Goal: Communication & Community: Answer question/provide support

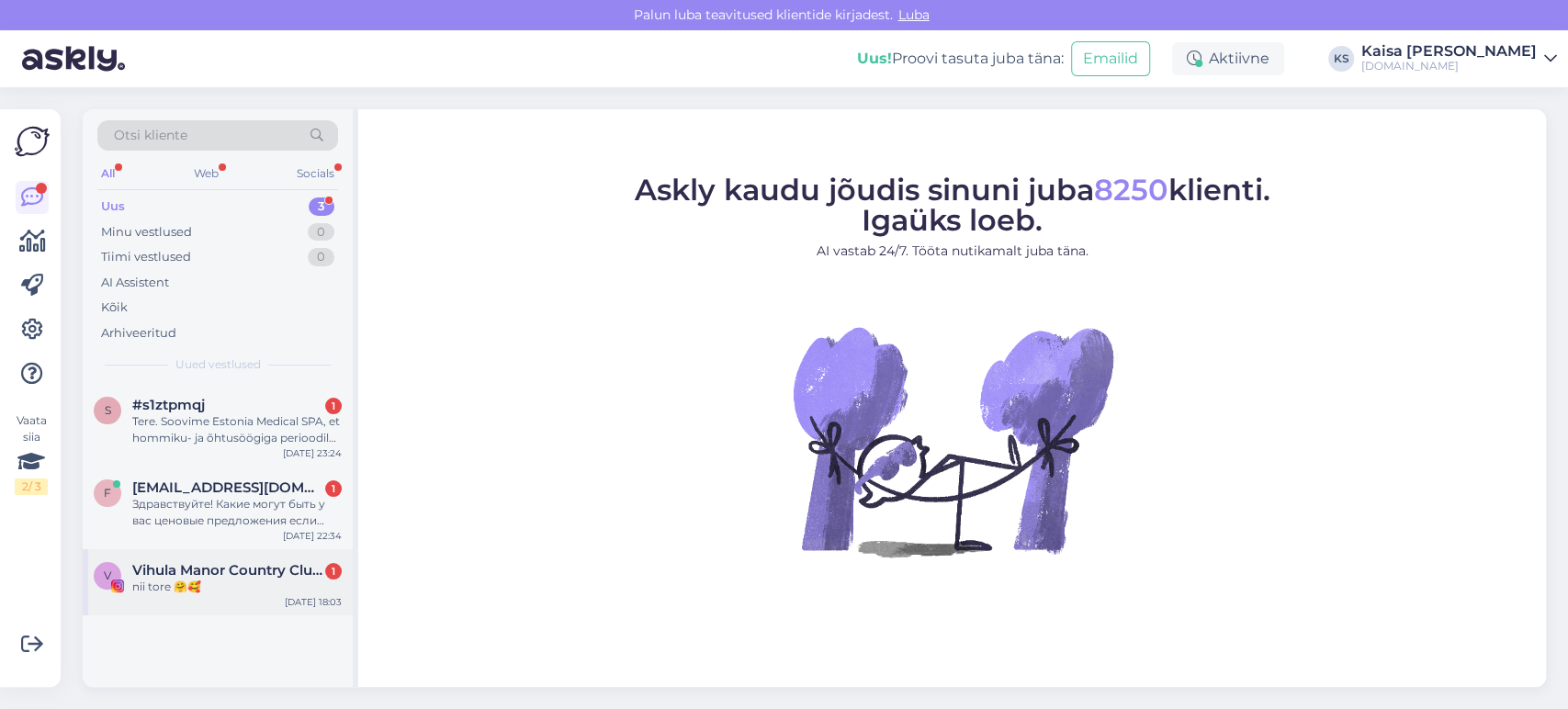
click at [275, 583] on div "nii tore 🤗🥰" at bounding box center [237, 587] width 209 height 17
click at [273, 580] on div "nii tore 🤗🥰" at bounding box center [237, 587] width 209 height 17
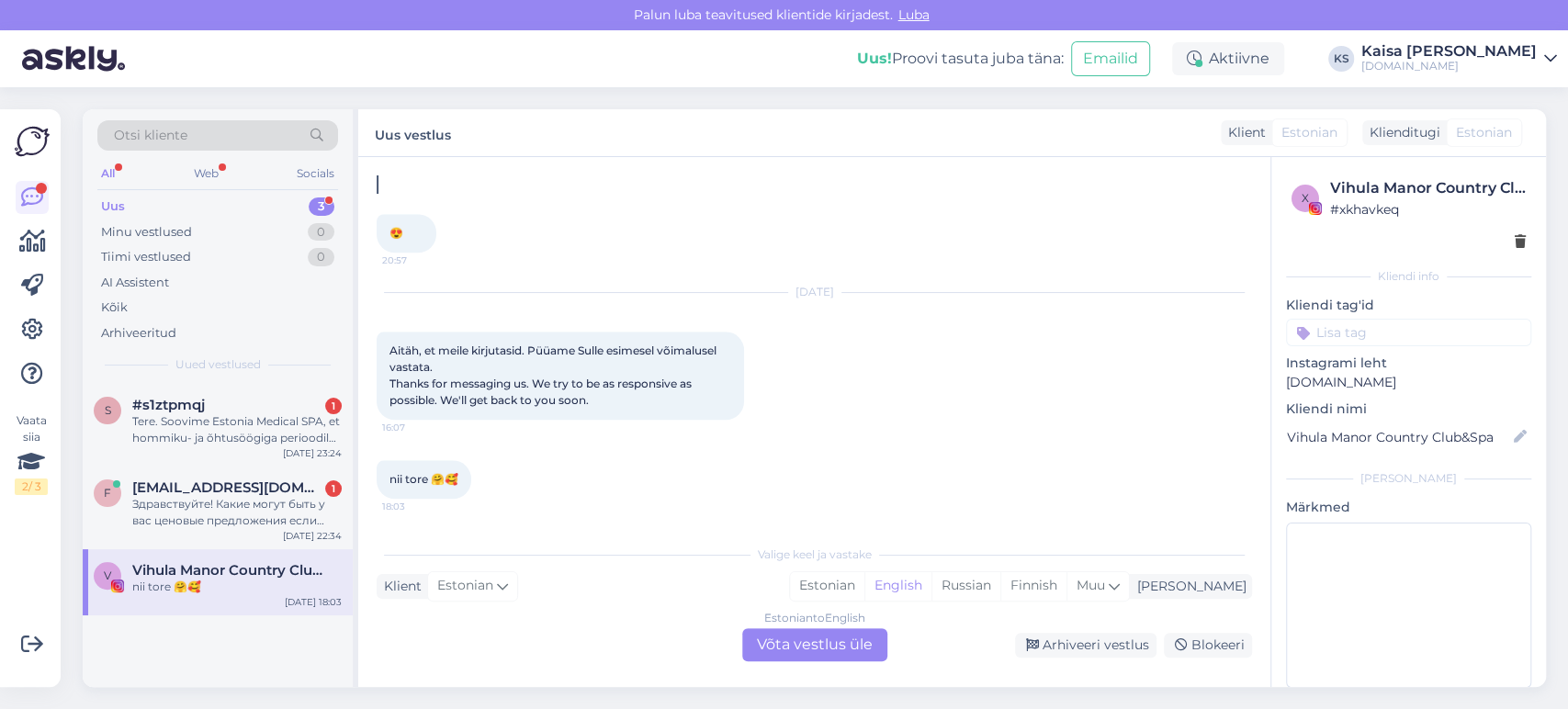
scroll to position [1316, 0]
click at [1066, 645] on div "Arhiveeri vestlus" at bounding box center [1085, 645] width 141 height 25
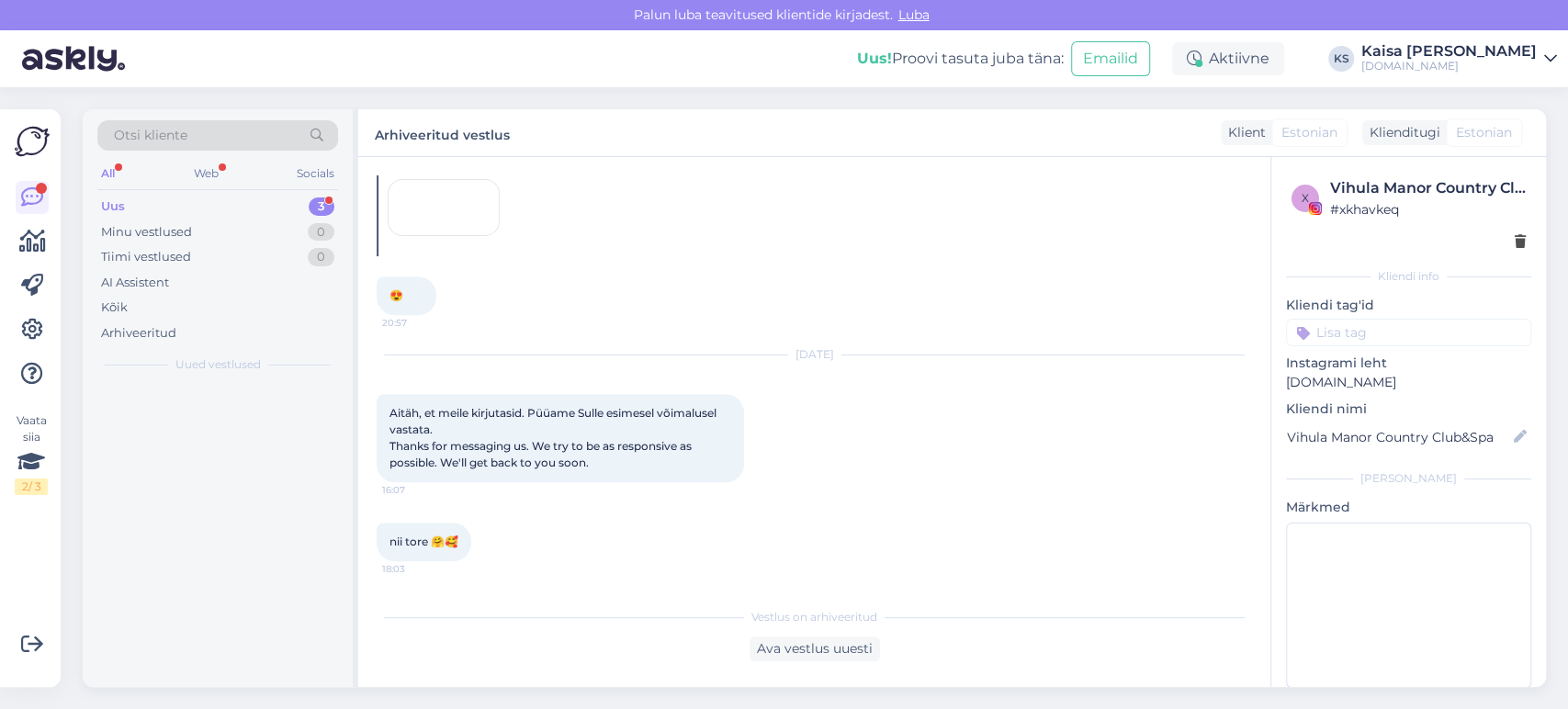
scroll to position [1254, 0]
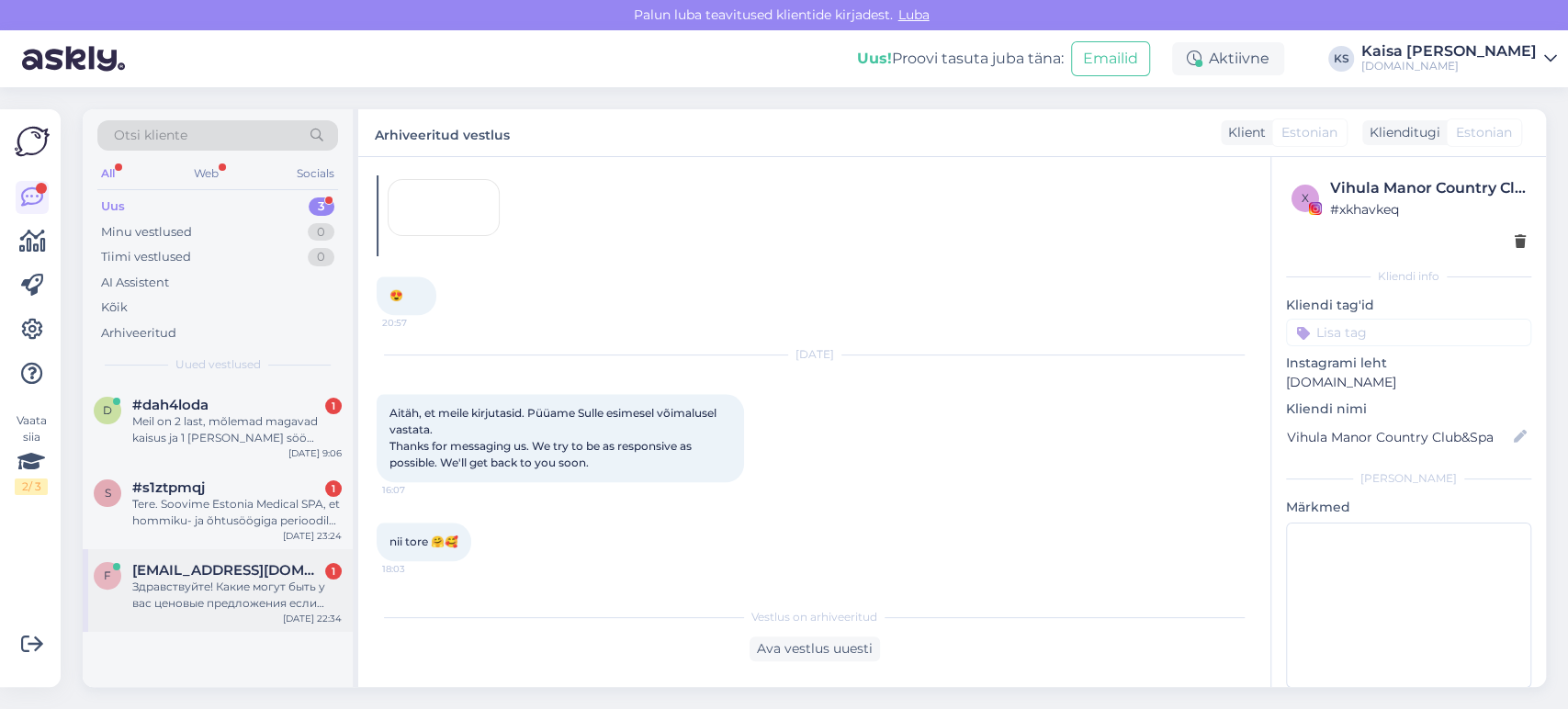
click at [182, 572] on span "[EMAIL_ADDRESS][DOMAIN_NAME]" at bounding box center [228, 571] width 191 height 17
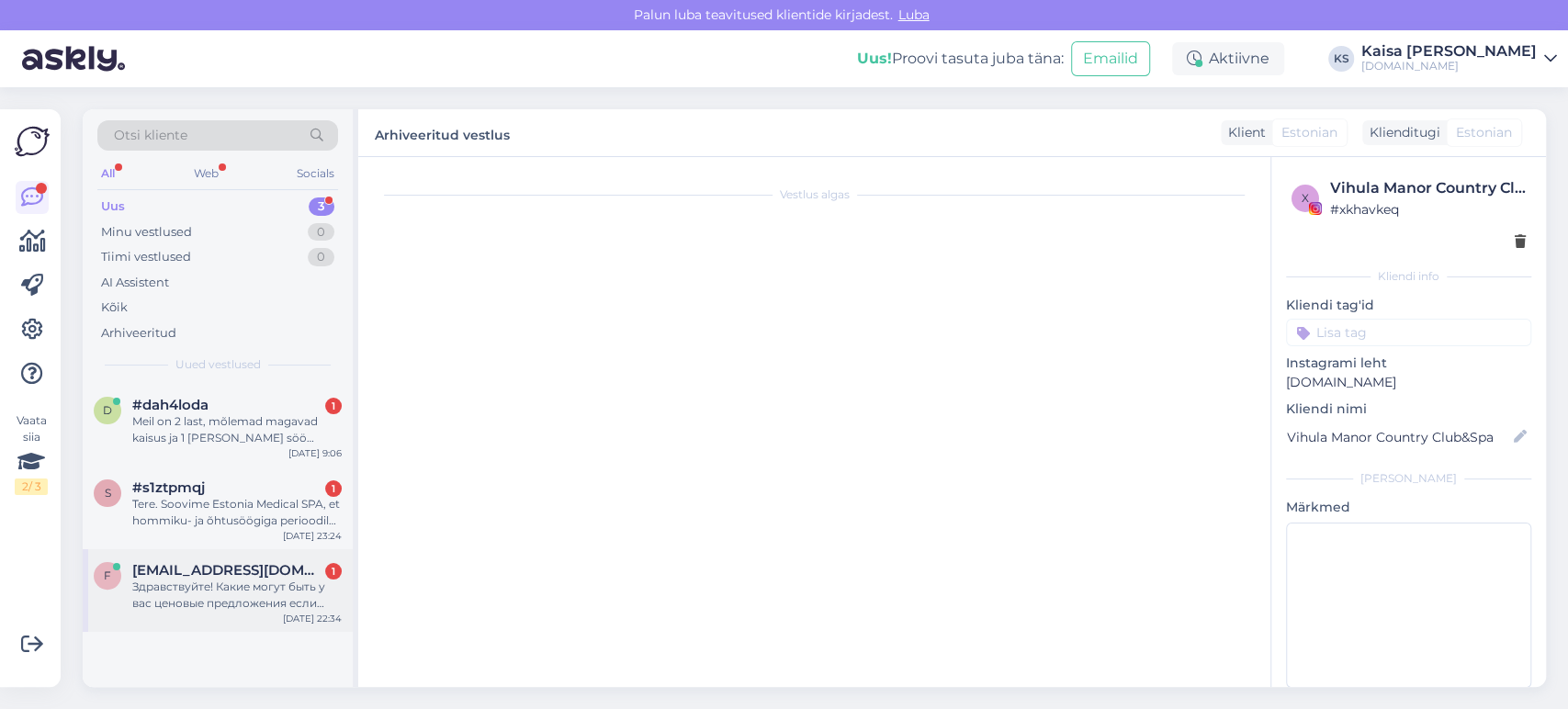
scroll to position [0, 0]
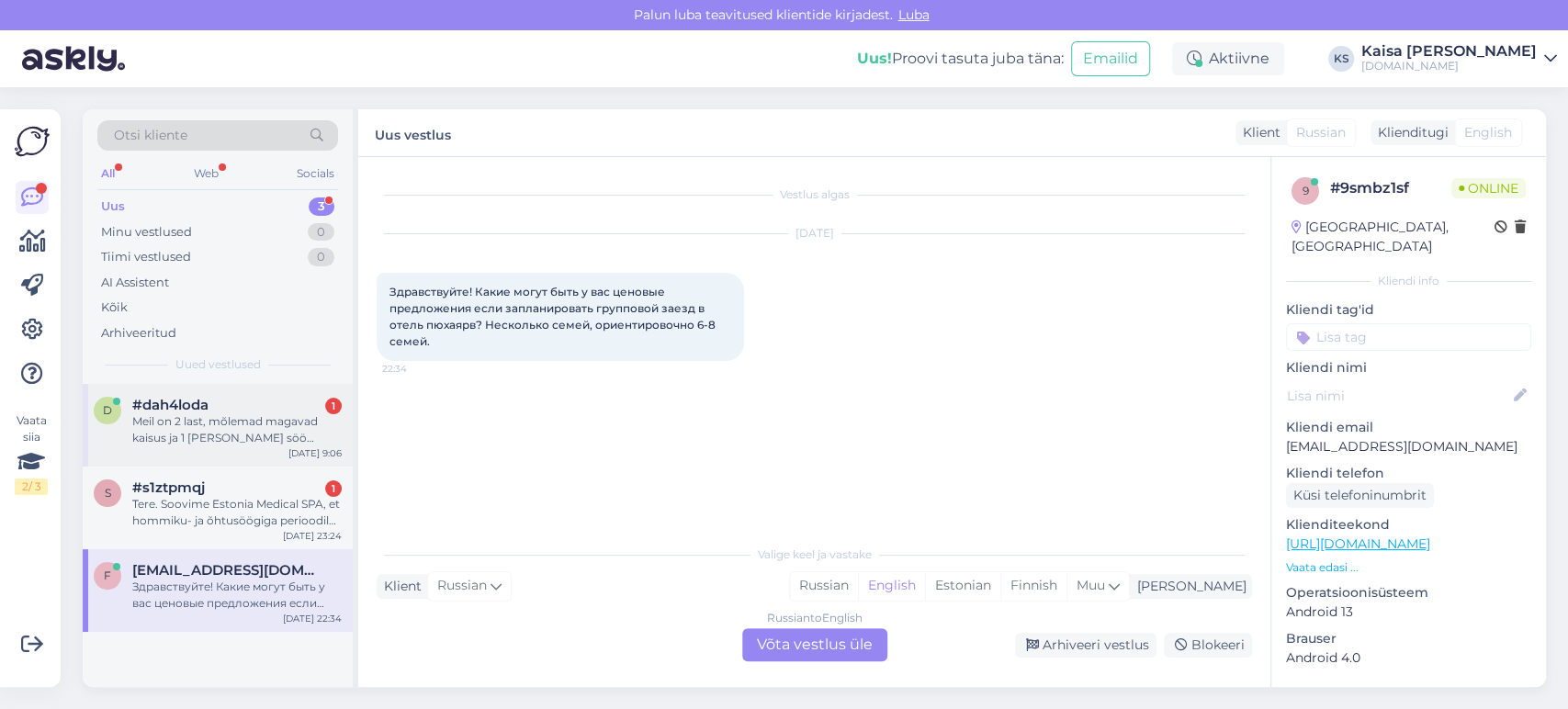
click at [234, 421] on div "Meil on 2 last, mõlemad magavad kaisus ja 1 [PERSON_NAME] söö tavatoitu, kas me…" at bounding box center [237, 429] width 209 height 33
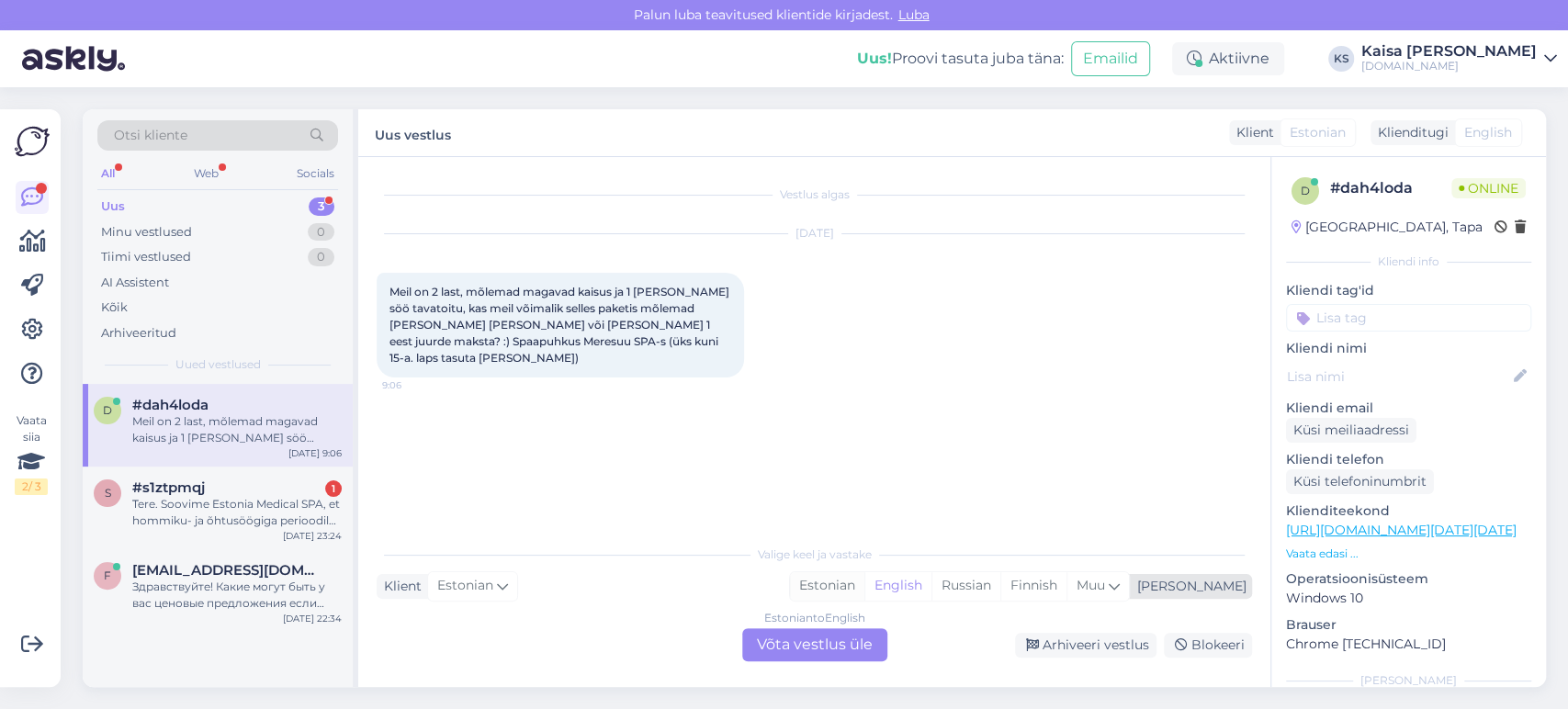
click at [864, 587] on div "Estonian" at bounding box center [826, 587] width 75 height 28
click at [846, 637] on div "Estonian to Estonian Võta vestlus üle" at bounding box center [814, 644] width 145 height 33
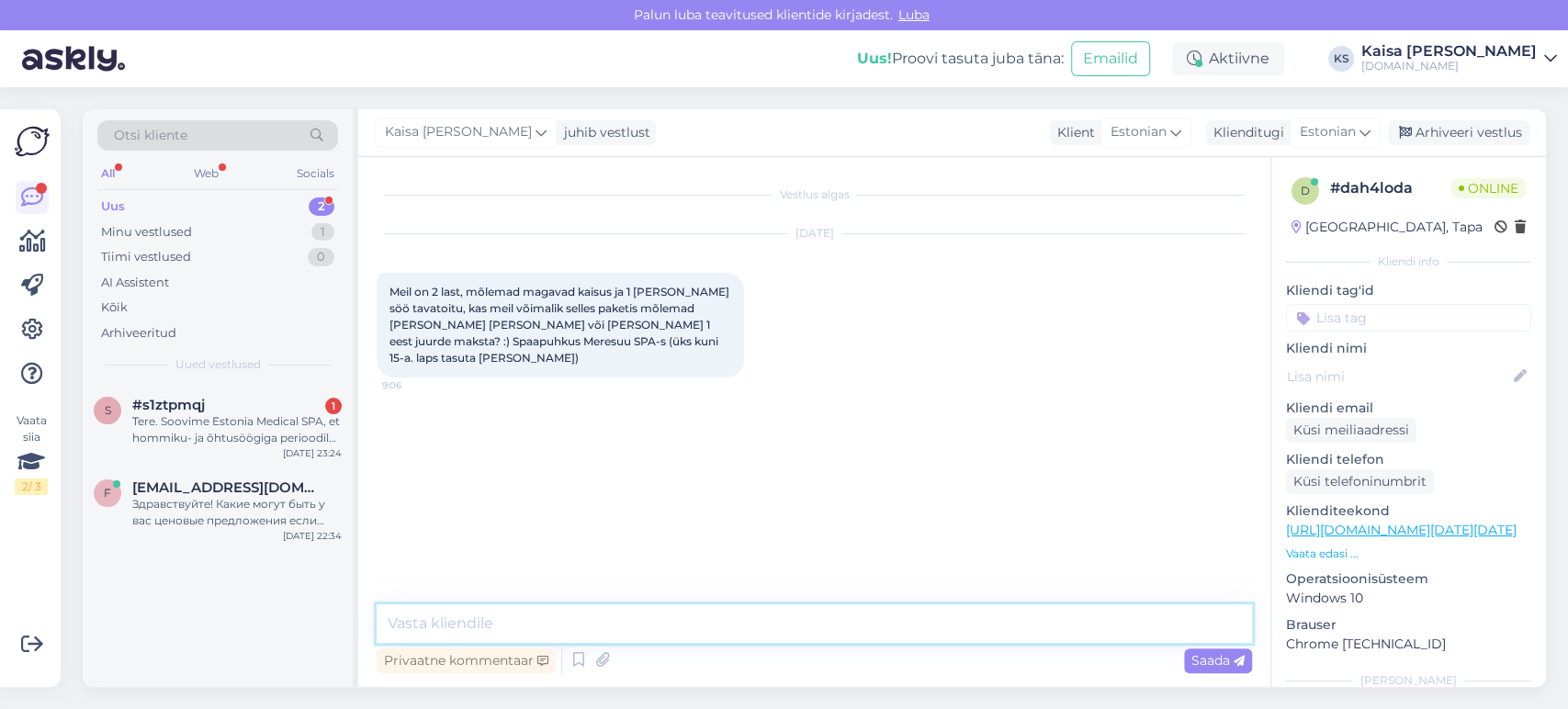
click at [839, 635] on textarea at bounding box center [813, 623] width 875 height 39
type textarea "Tere, palun täpsustage laste vanuseid."
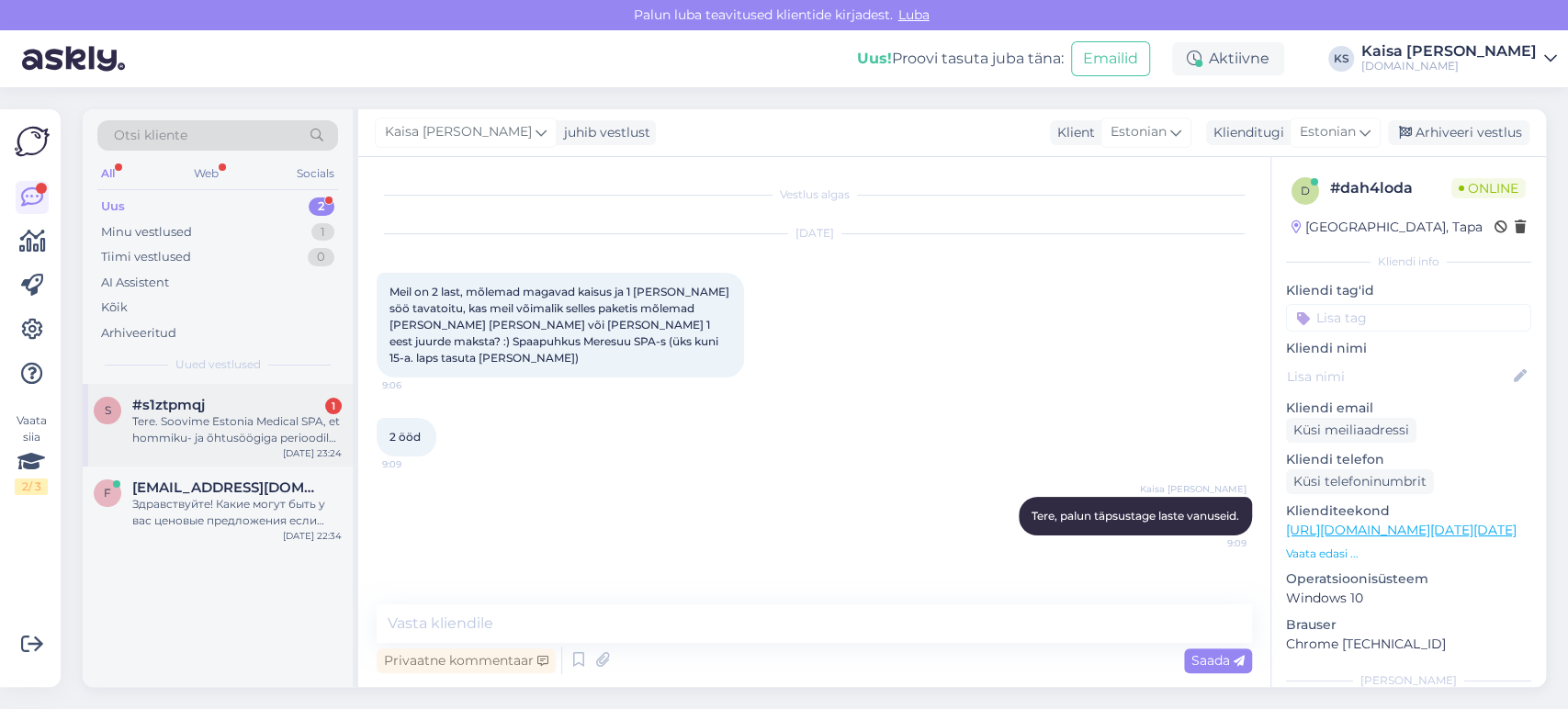
click at [175, 413] on div "Tere. Soovime Estonia Medical SPA, et hommiku- ja õhtusöögiga perioodil 13.10- …" at bounding box center [237, 429] width 209 height 33
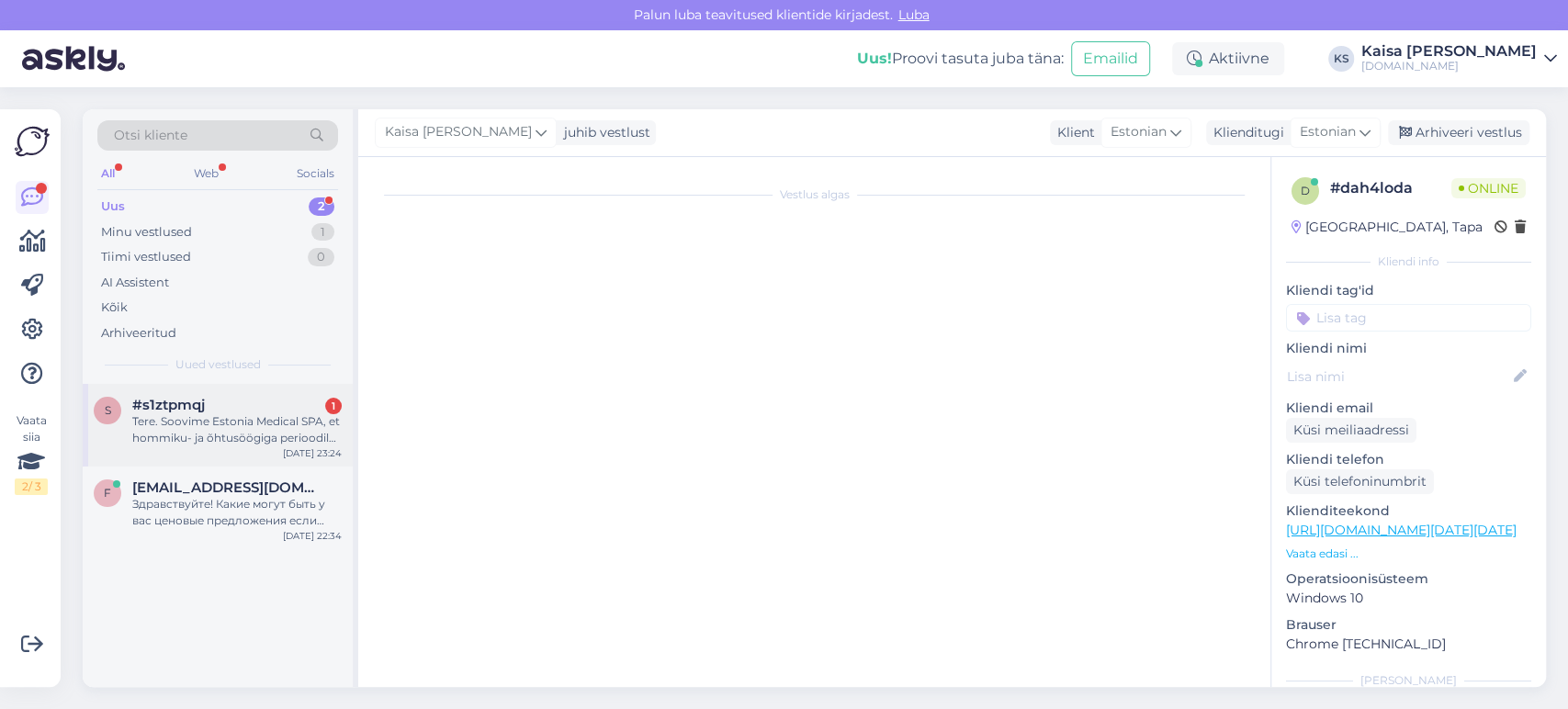
scroll to position [8425, 0]
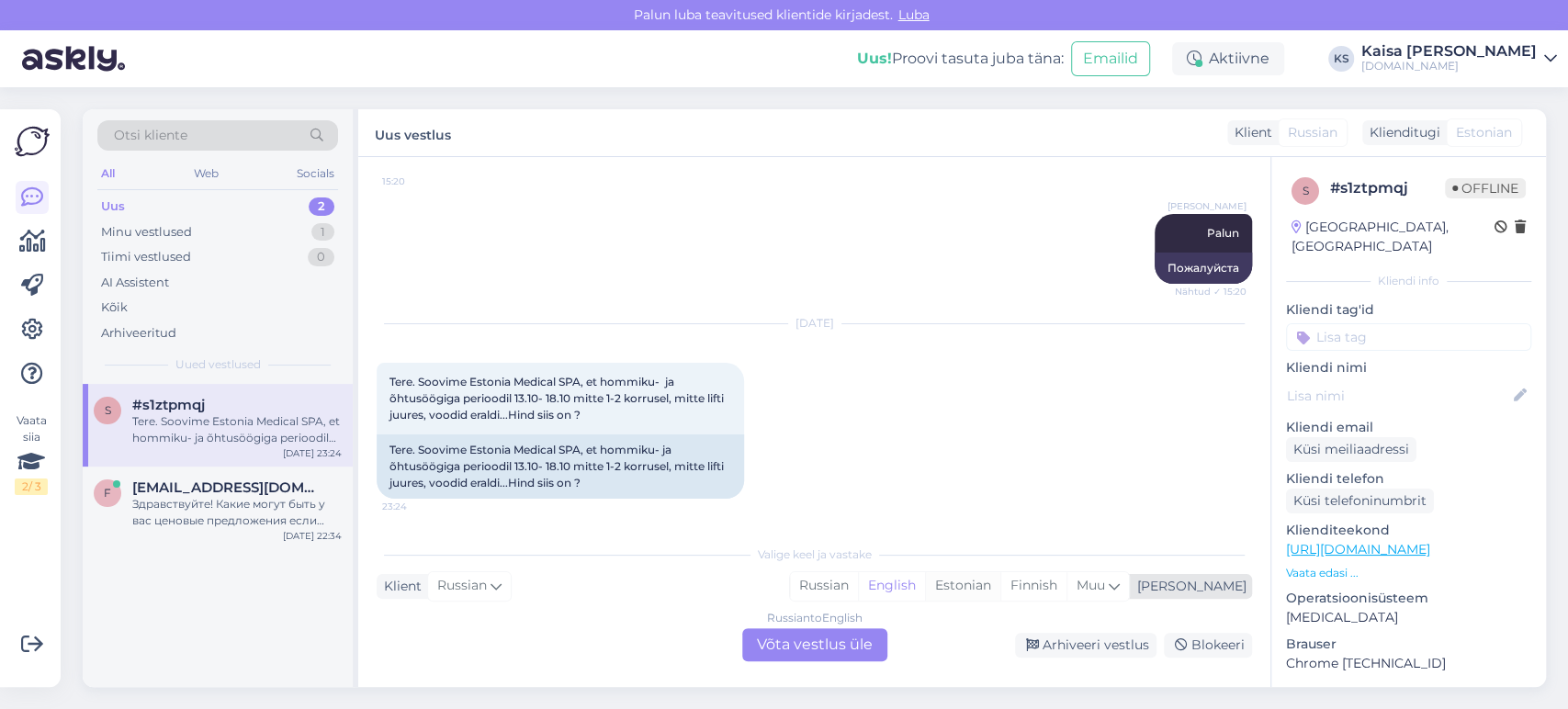
click at [1001, 583] on div "Estonian" at bounding box center [963, 587] width 76 height 28
click at [832, 650] on div "Russian to Estonian Võta vestlus üle" at bounding box center [814, 644] width 145 height 33
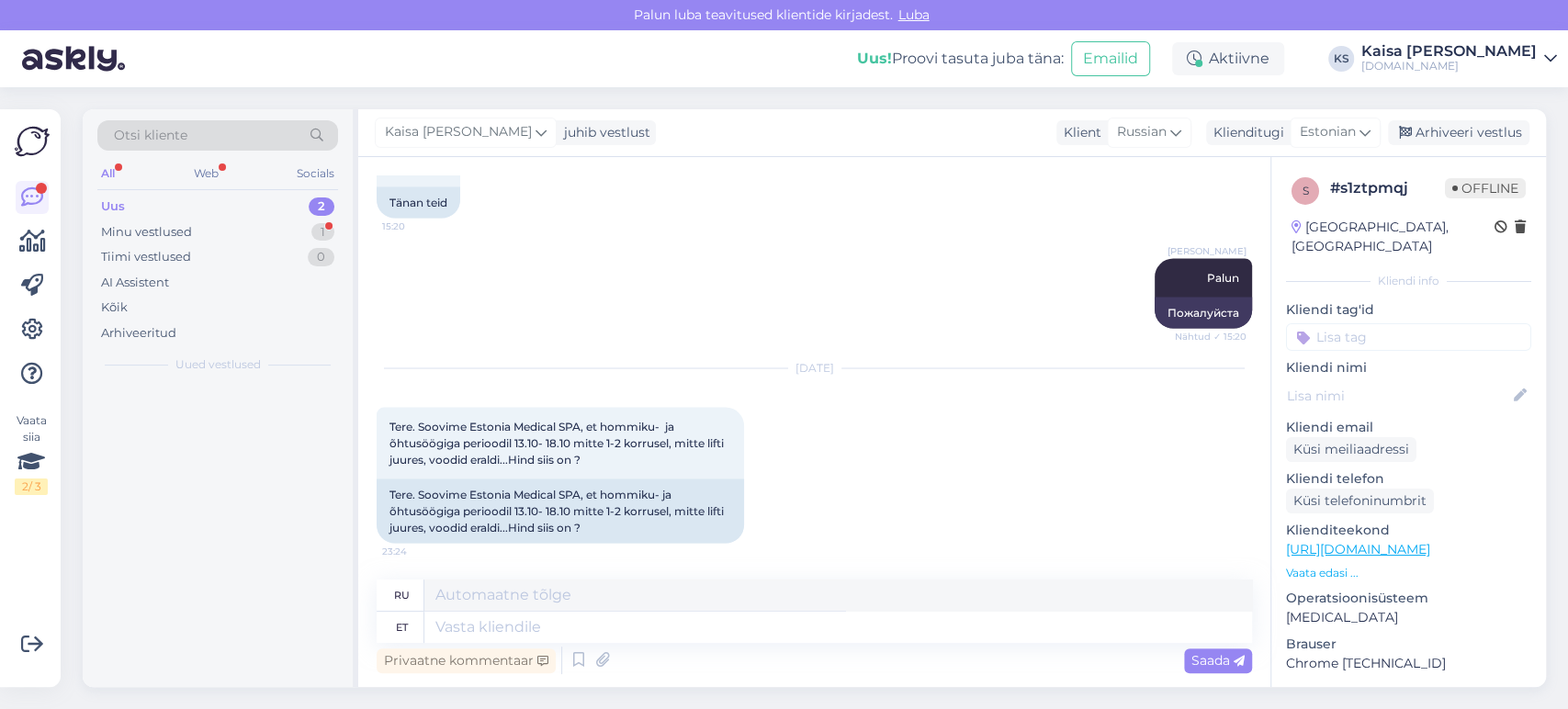
scroll to position [8382, 0]
click at [1324, 565] on p "Vaata edasi ..." at bounding box center [1409, 573] width 245 height 17
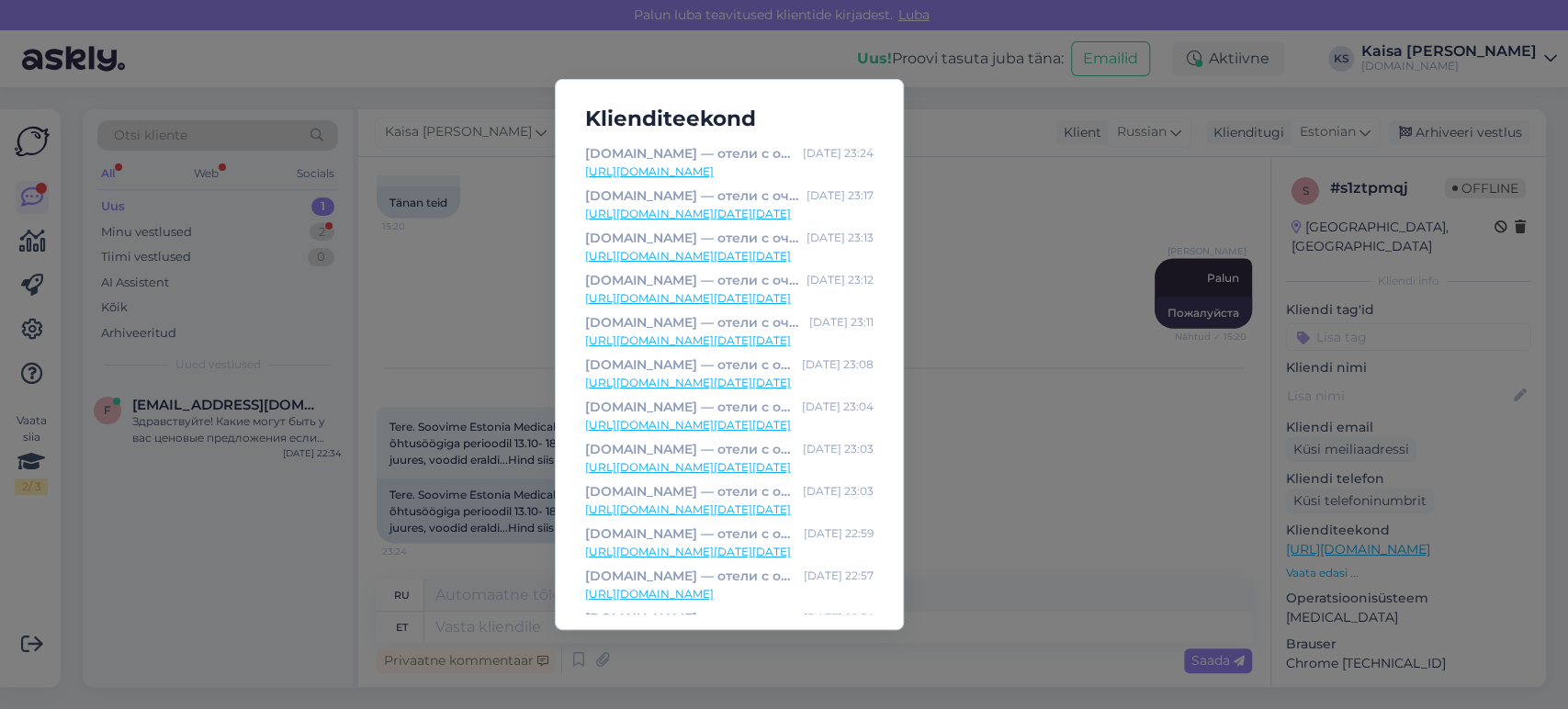
click at [800, 212] on link "[URL][DOMAIN_NAME][DATE][DATE]" at bounding box center [730, 214] width 289 height 17
click at [1026, 219] on div "Klienditeekond [DOMAIN_NAME] — отели с очаровательными дополнительными услугами…" at bounding box center [784, 354] width 1568 height 709
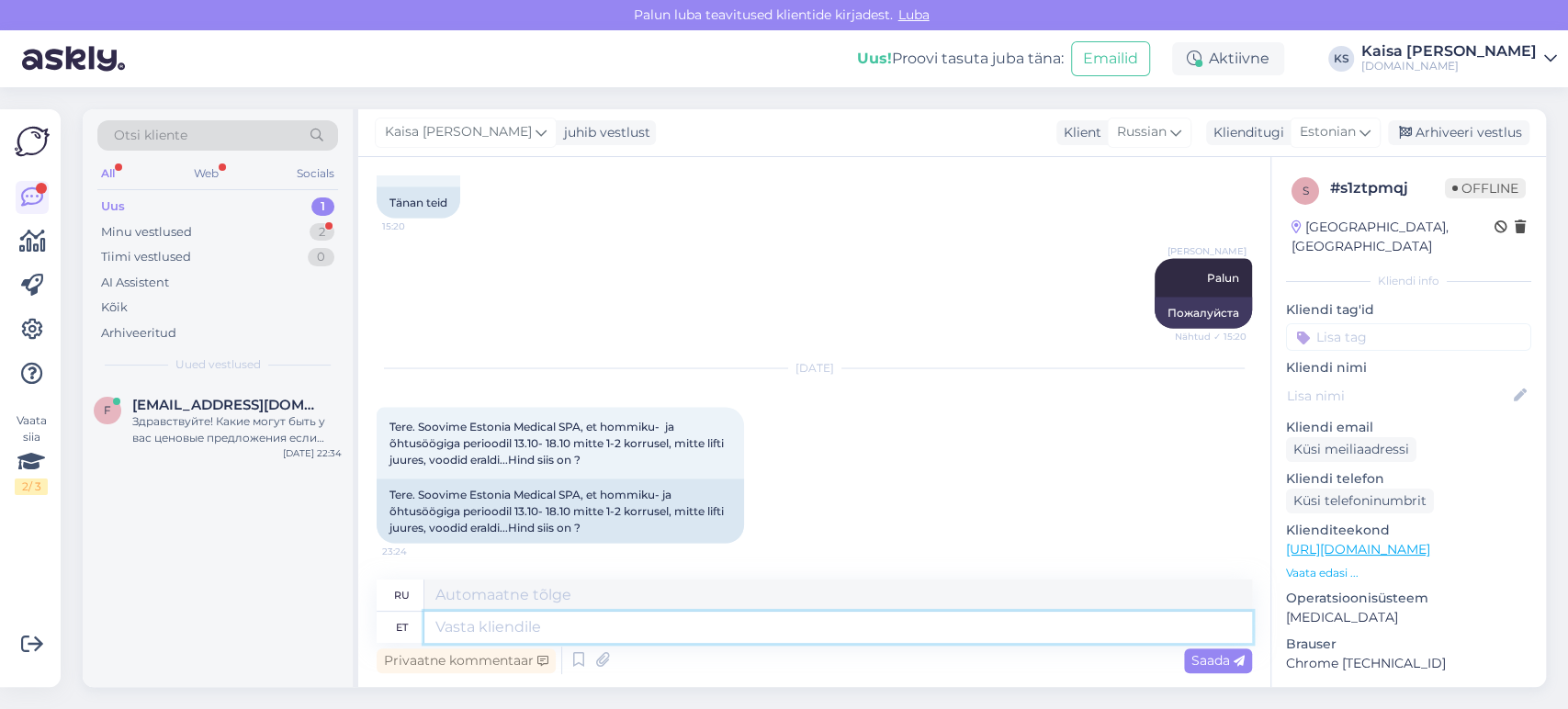
click at [850, 630] on textarea at bounding box center [837, 626] width 827 height 31
type textarea "Tere, ot"
type textarea "Привет,"
type textarea "Tere, otselink pak"
type textarea "Привет, прямая ссылка"
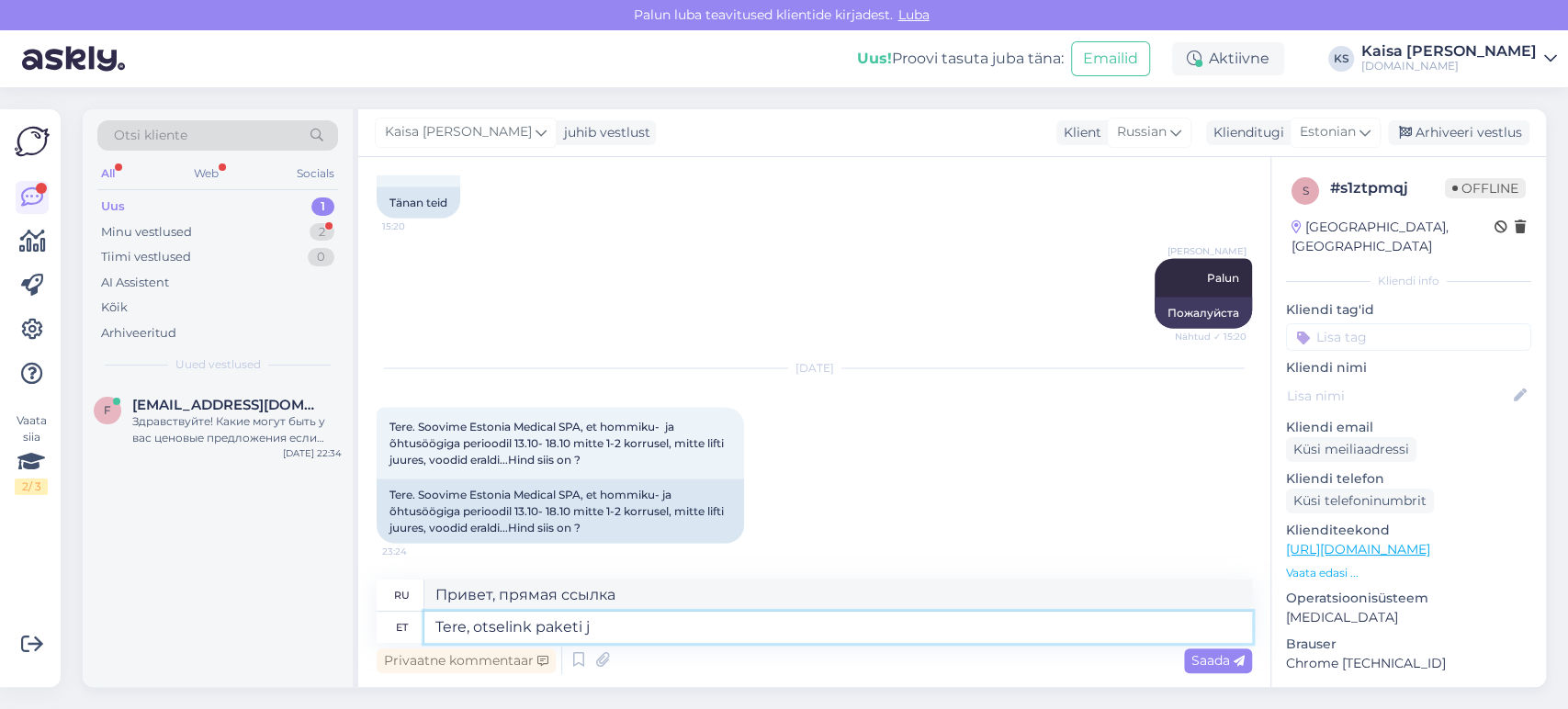
type textarea "Tere, otselink paketi ju"
type textarea "Здравствуйте, прямая ссылка на пакет"
type textarea "Tere, otselink paketi juurde on si"
type textarea "Здравствуйте, прямая ссылка на пакет:"
type textarea "Tere, otselink paketi juurde on siin:"
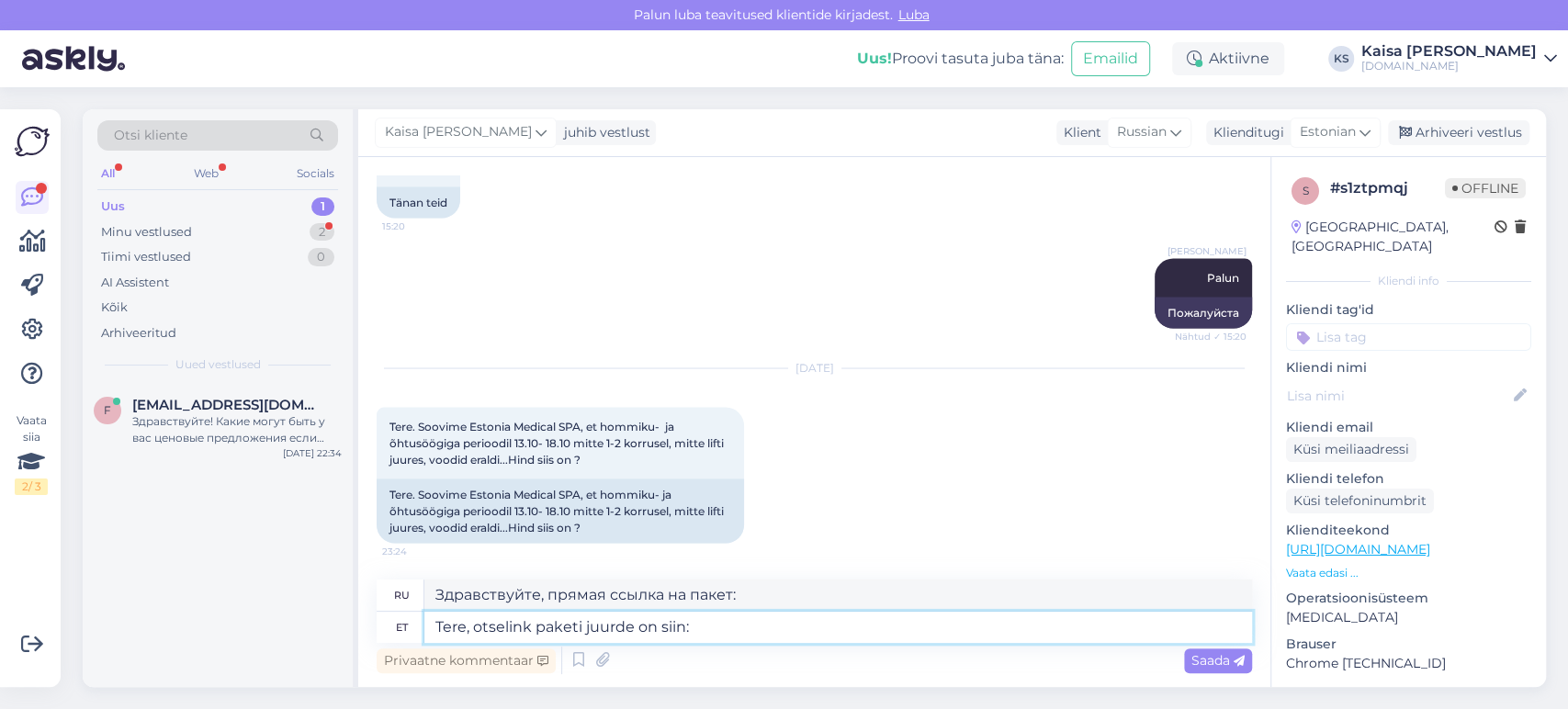
type textarea "Здравствуйте, прямая ссылка на пакет здесь:"
paste textarea "[URL][DOMAIN_NAME][DATE][DATE][GEOGRAPHIC_DATA]"
type textarea "Tere, otselink paketi juurde on siin: [URL][DOMAIN_NAME][DATE][DATE][GEOGRAPHIC…"
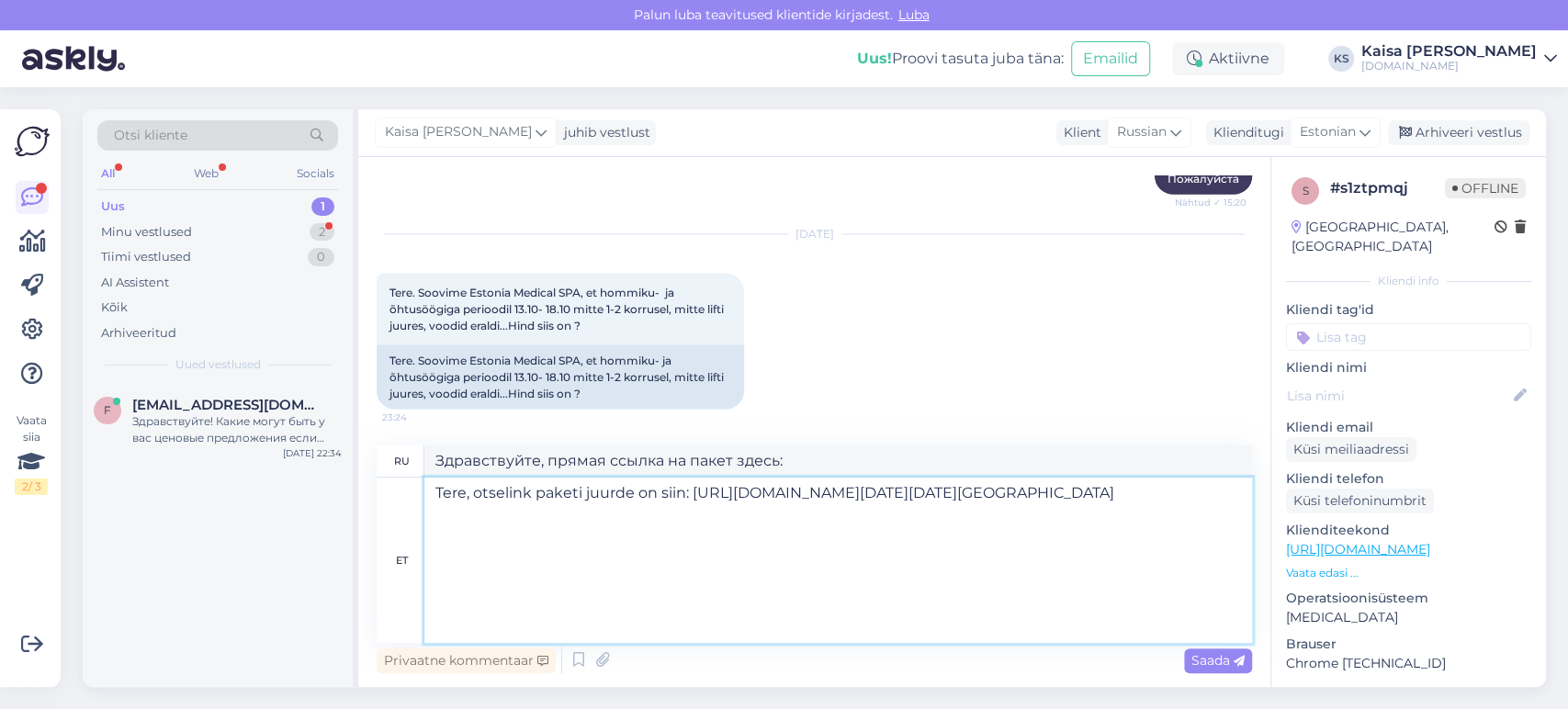
type textarea "Здравствуйте, прямая ссылка на пакет здесь: [URL][DOMAIN_NAME][DATE][DATE][GEOG…"
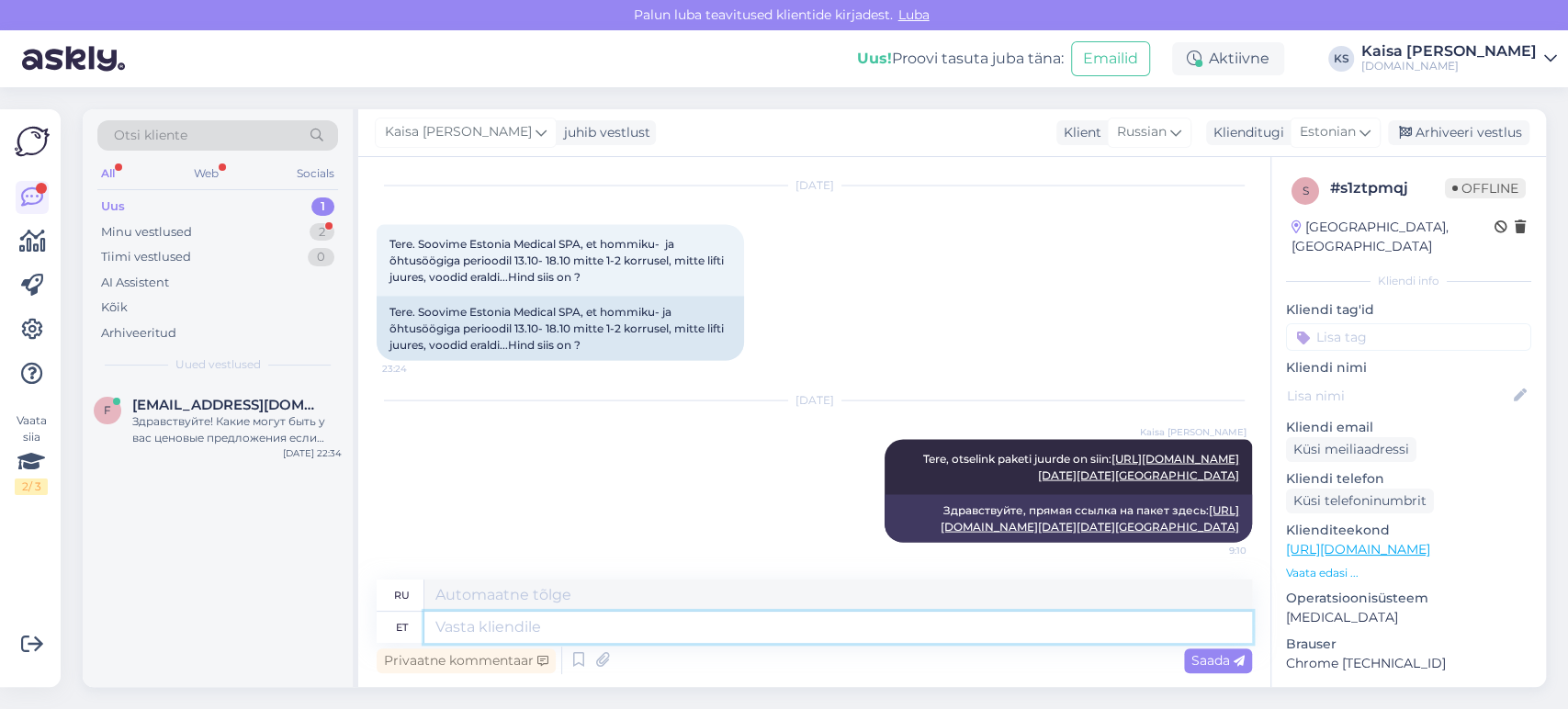
scroll to position [0, 0]
type textarea "Lisasoovid"
type textarea "Дополнительные запросы"
type textarea "[PERSON_NAME] saate m"
type textarea "Вы можете сделать дополнительные запросы."
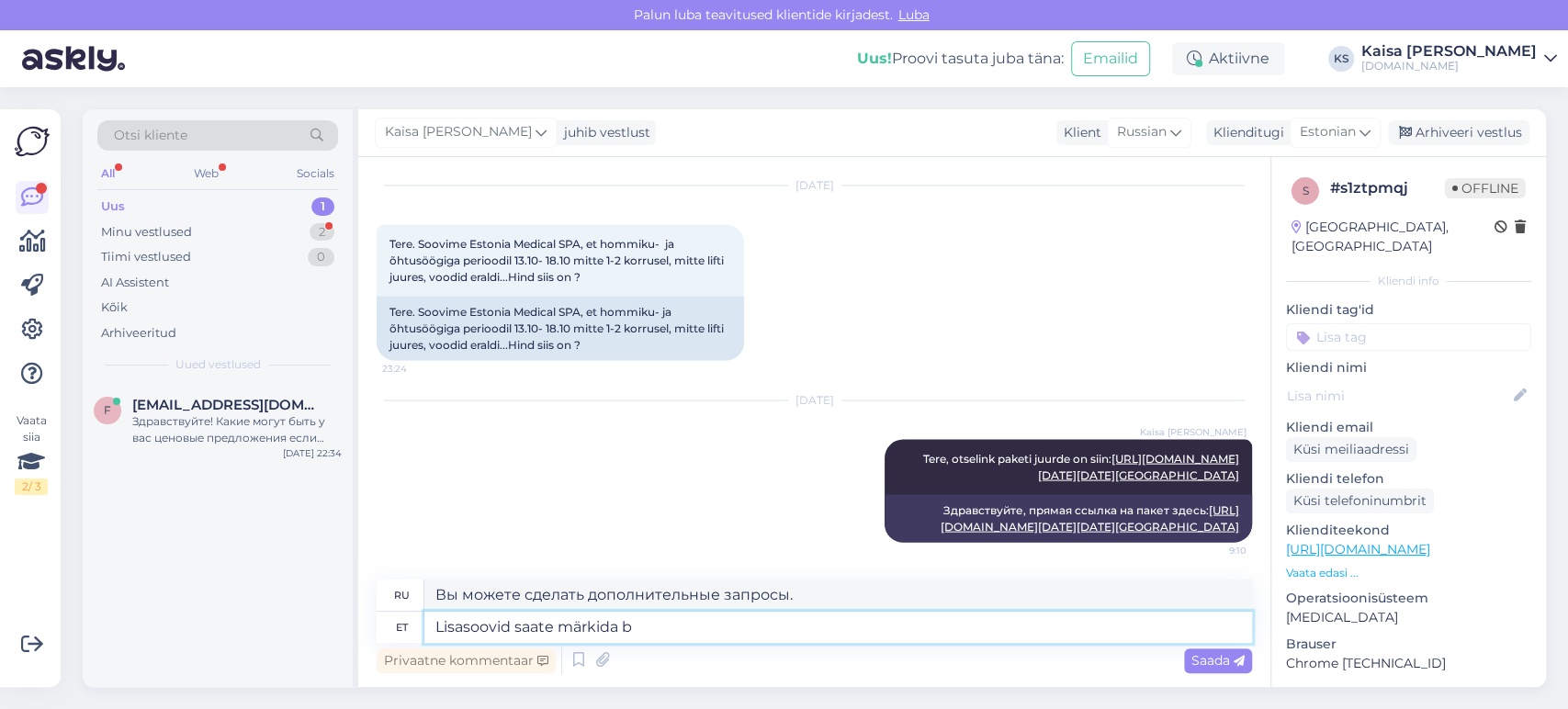
type textarea "[PERSON_NAME] saate märkida br"
type textarea "Вы можете отметить дополнительные пожелания"
type textarea "[PERSON_NAME] saate märkida broneeringu l"
type textarea "Дополнительные пожелания вы можете указать при бронировании."
type textarea "[PERSON_NAME] saate märkida broneeringu lisainfo [PERSON_NAME]"
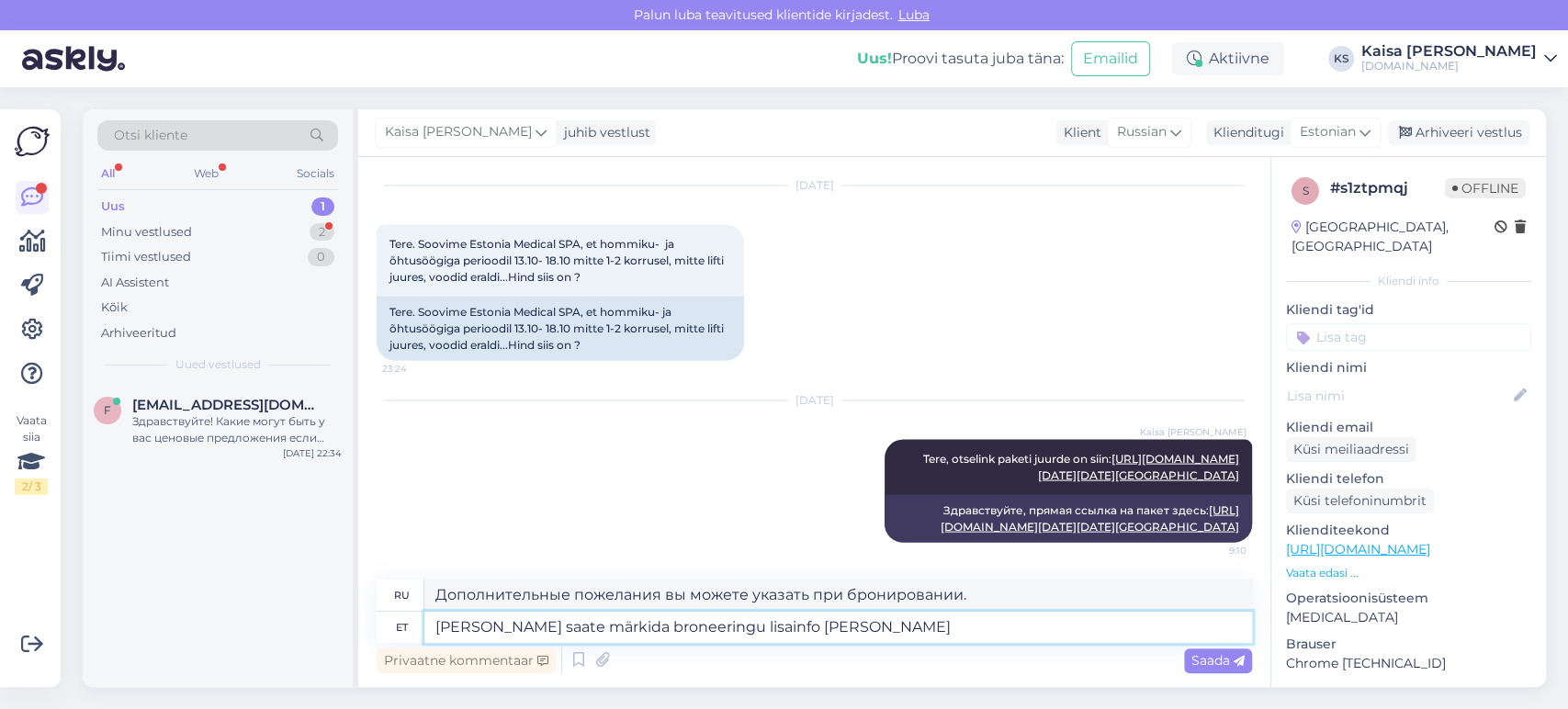
type textarea "Дополнительные пожелания вы можете указать в деталях бронирования."
type textarea "[PERSON_NAME] saate märkida broneeringu lisainfo kasti."
type textarea "Дополнительные пожелания вы можете указать в поле «Дополнительная информация» п…"
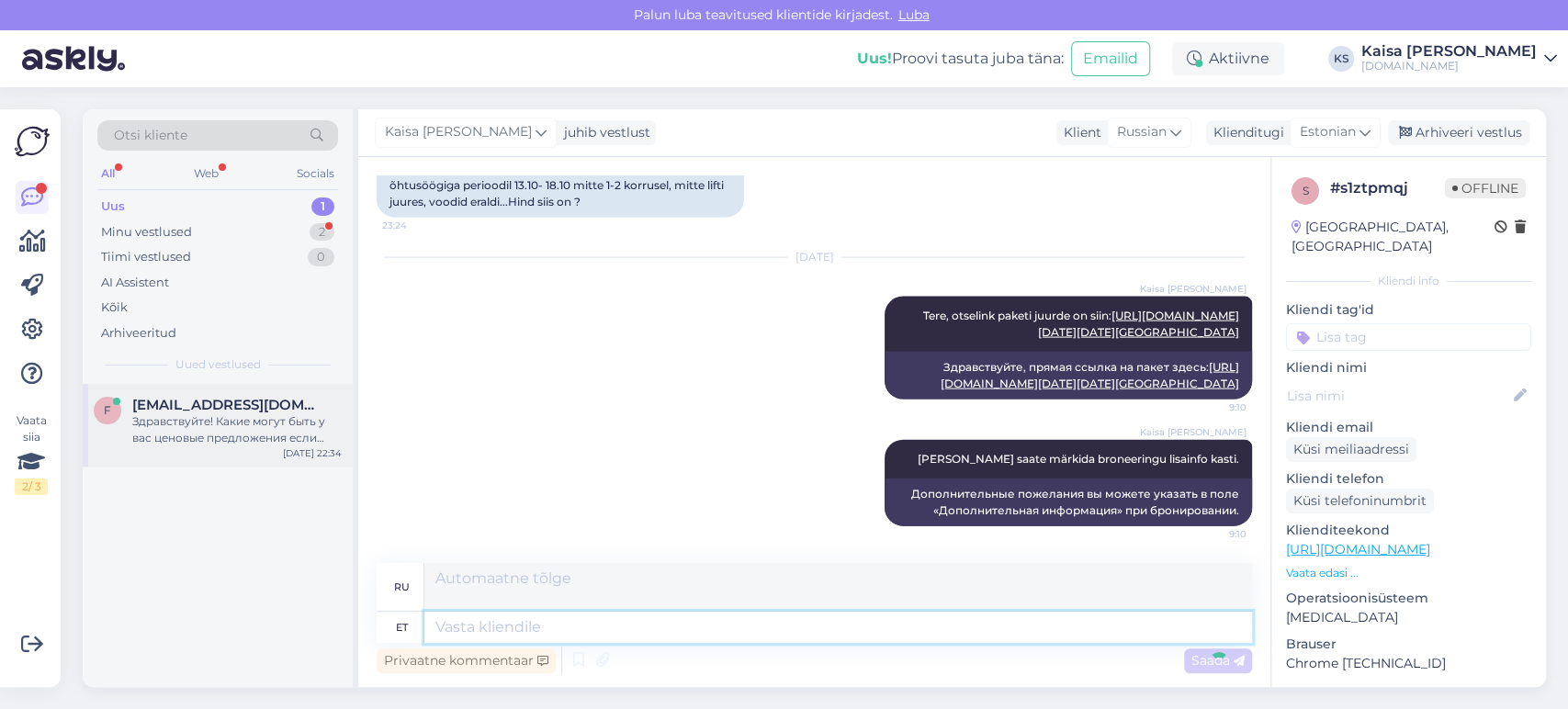
scroll to position [9253, 0]
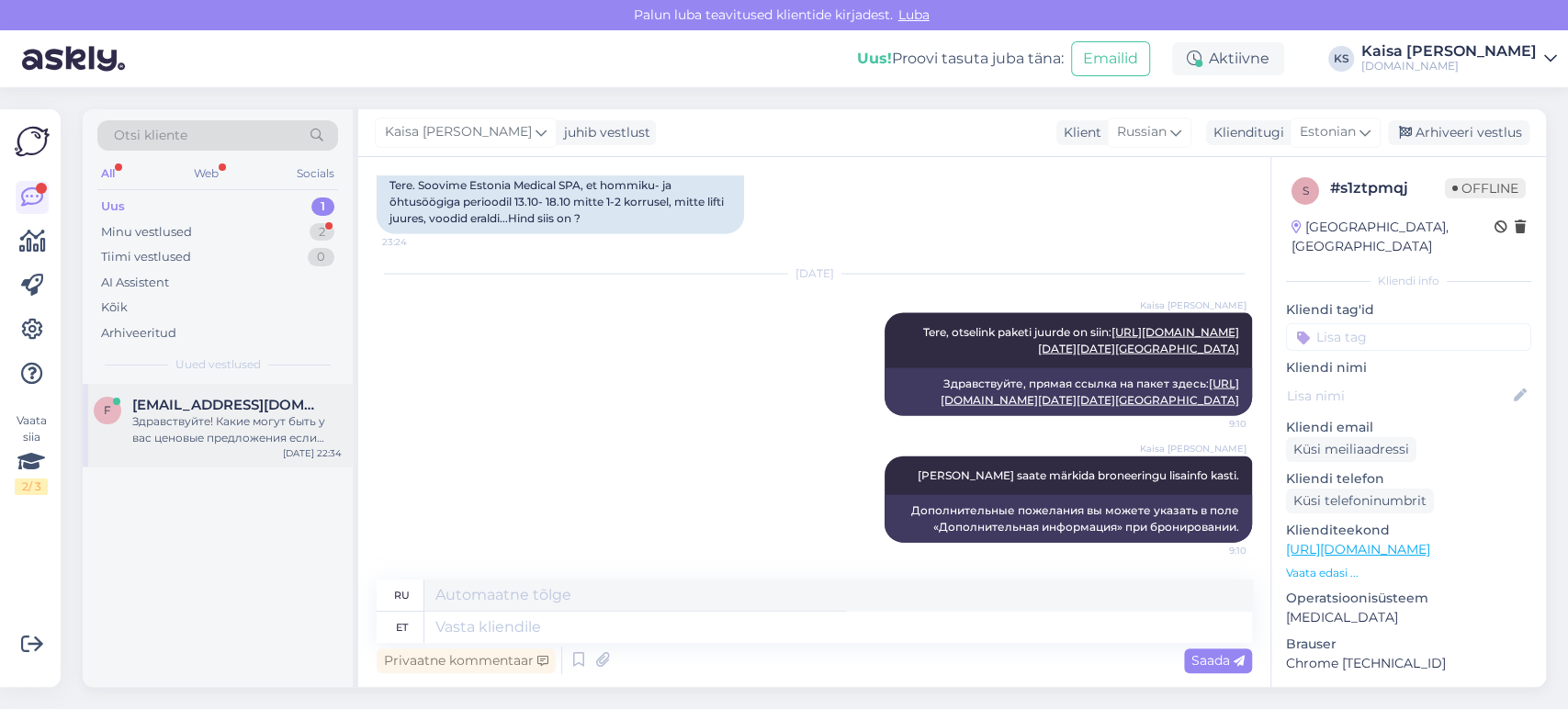
click at [227, 437] on div "Здравствуйте! Какие могут быть у вас ценовые предложения если запланировать гру…" at bounding box center [237, 429] width 209 height 33
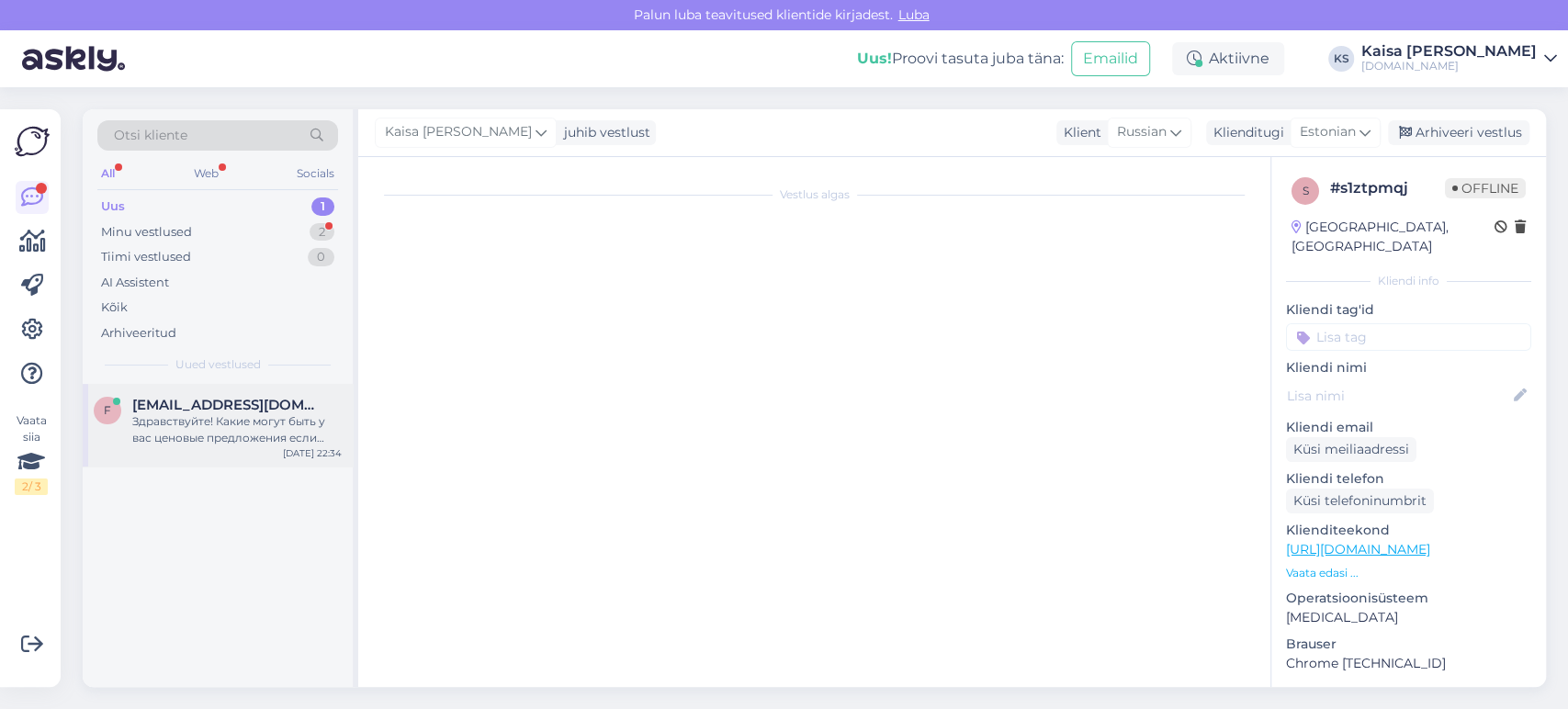
scroll to position [0, 0]
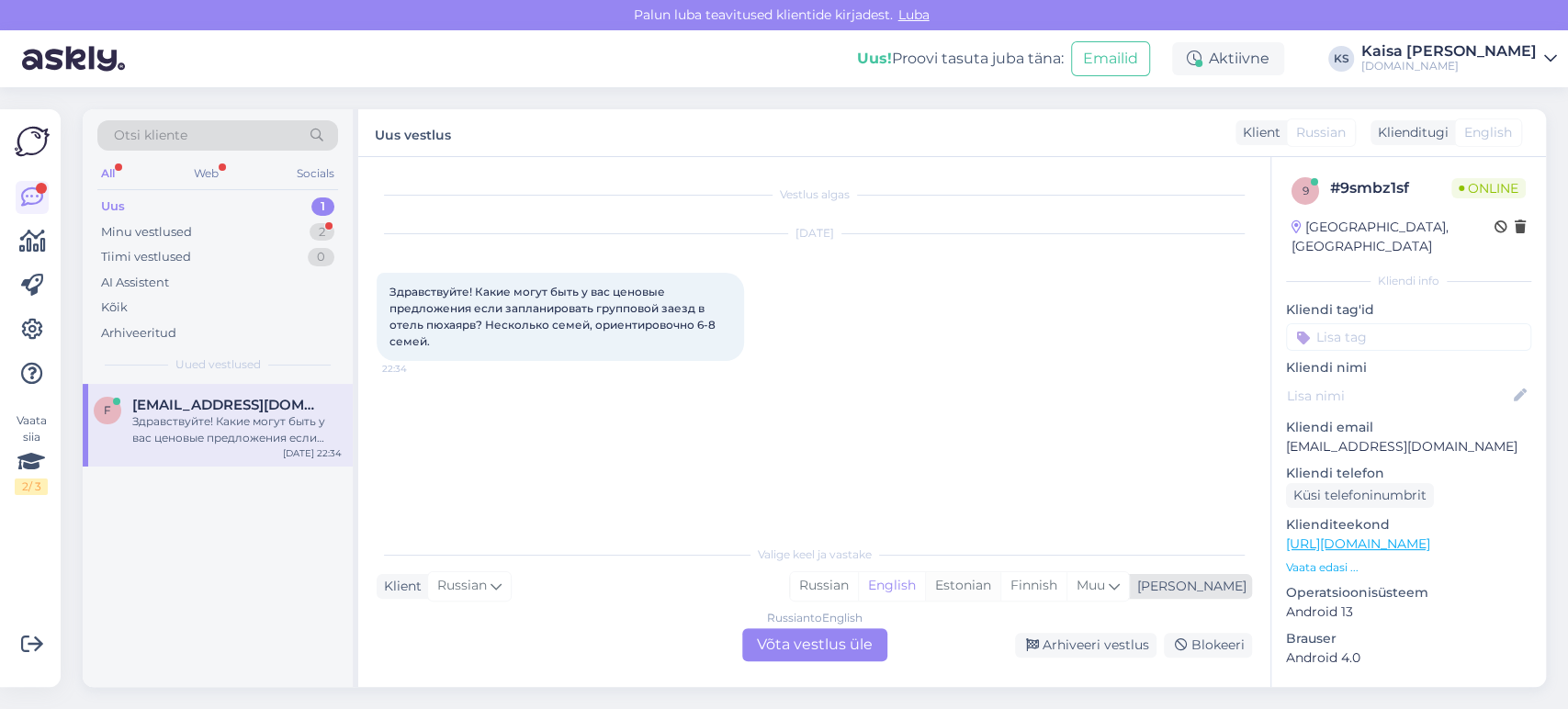
click at [1001, 583] on div "Estonian" at bounding box center [963, 587] width 76 height 28
click at [867, 644] on div "Russian to Estonian Võta vestlus üle" at bounding box center [814, 644] width 145 height 33
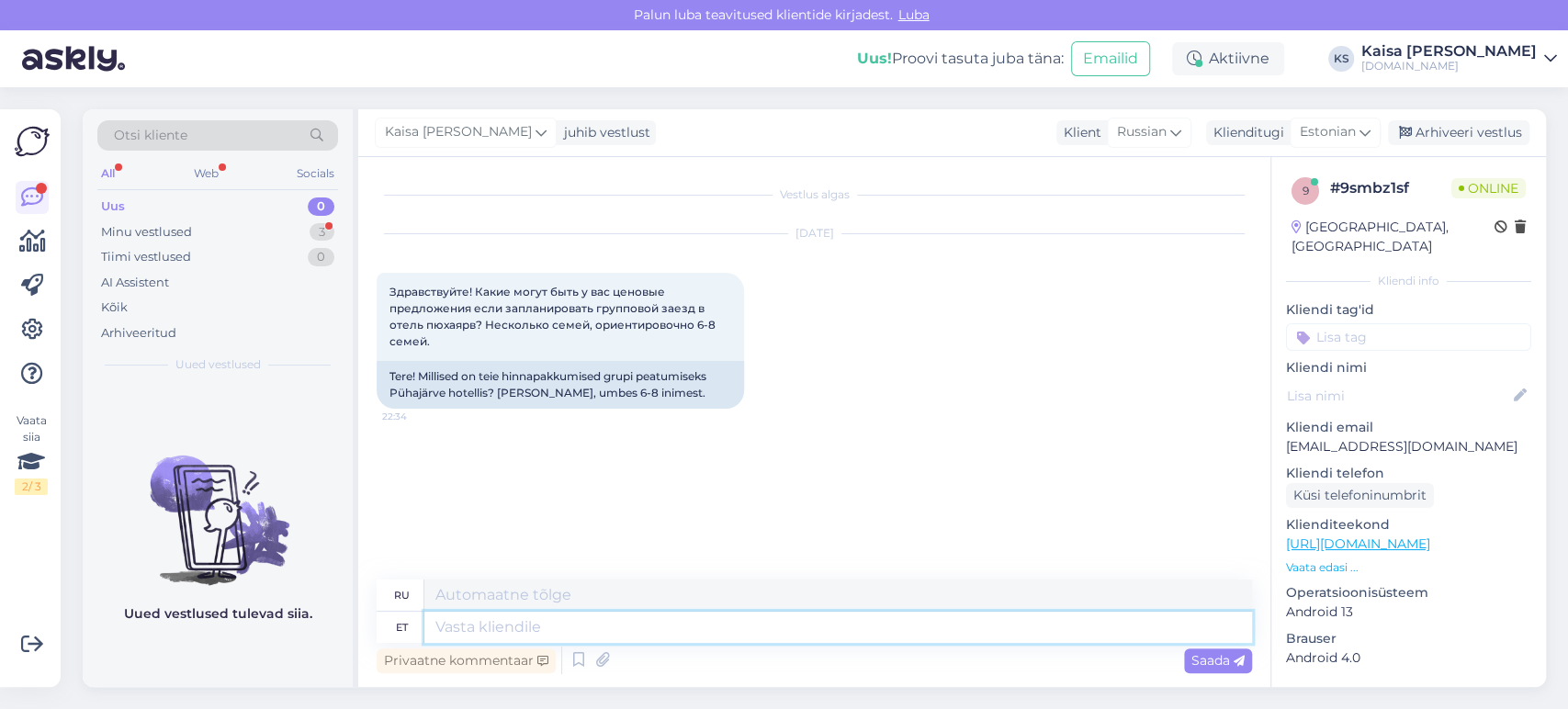
click at [659, 632] on textarea at bounding box center [837, 626] width 827 height 31
type textarea "Tere, p"
type textarea "Привет,"
type textarea "Tere, paraku"
type textarea "Здравствуйте, к сожалению."
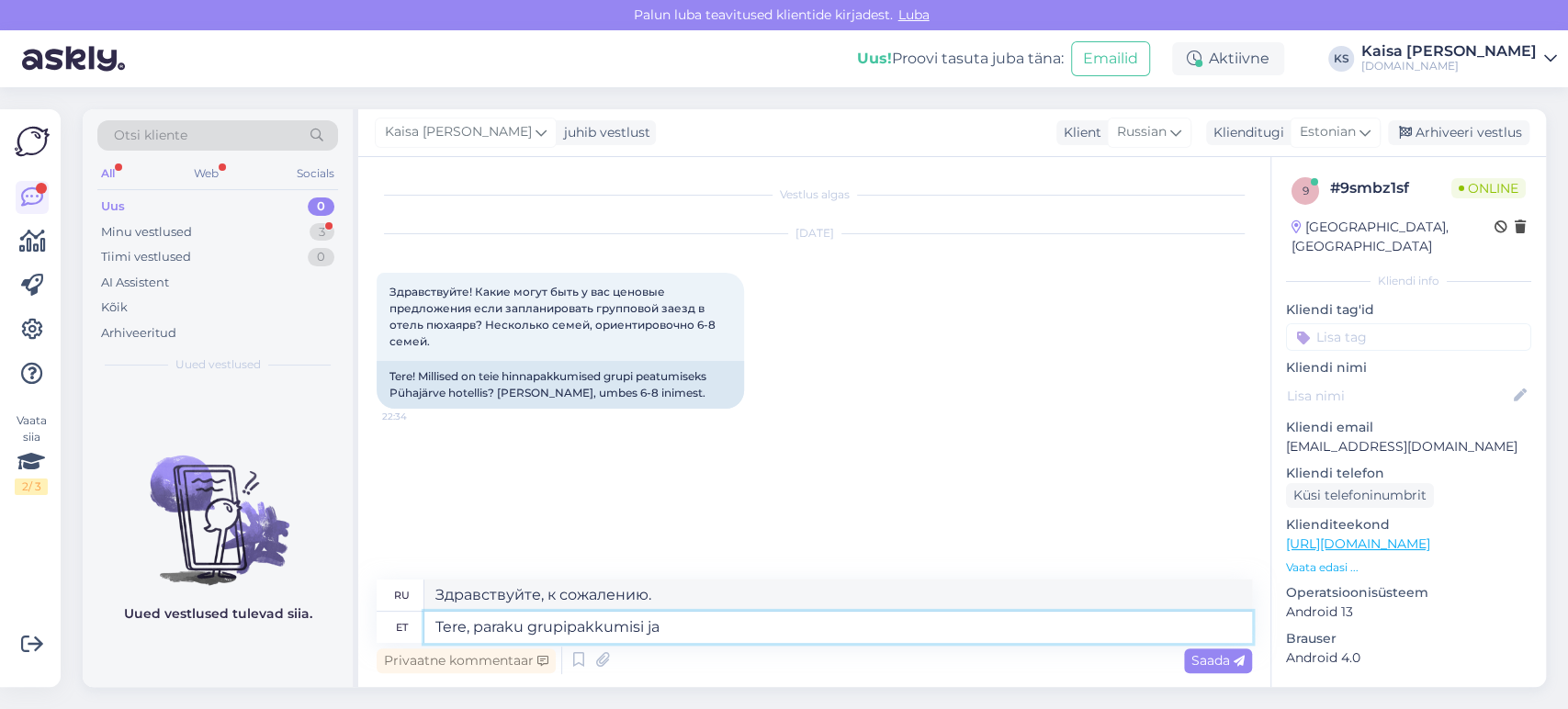
type textarea "Tere, paraku grupipakkumisi ja"
type textarea "Здравствуйте, к сожалению, групповых предложений нет и"
type textarea "Tere, paraku grupipakkumisi ja -soodus"
type textarea "Здравствуйте, к сожалению, групповых предложений и скидок нет."
type textarea "Tere, paraku grupipakkumisi ja -soodustisi ei ole, kuid k"
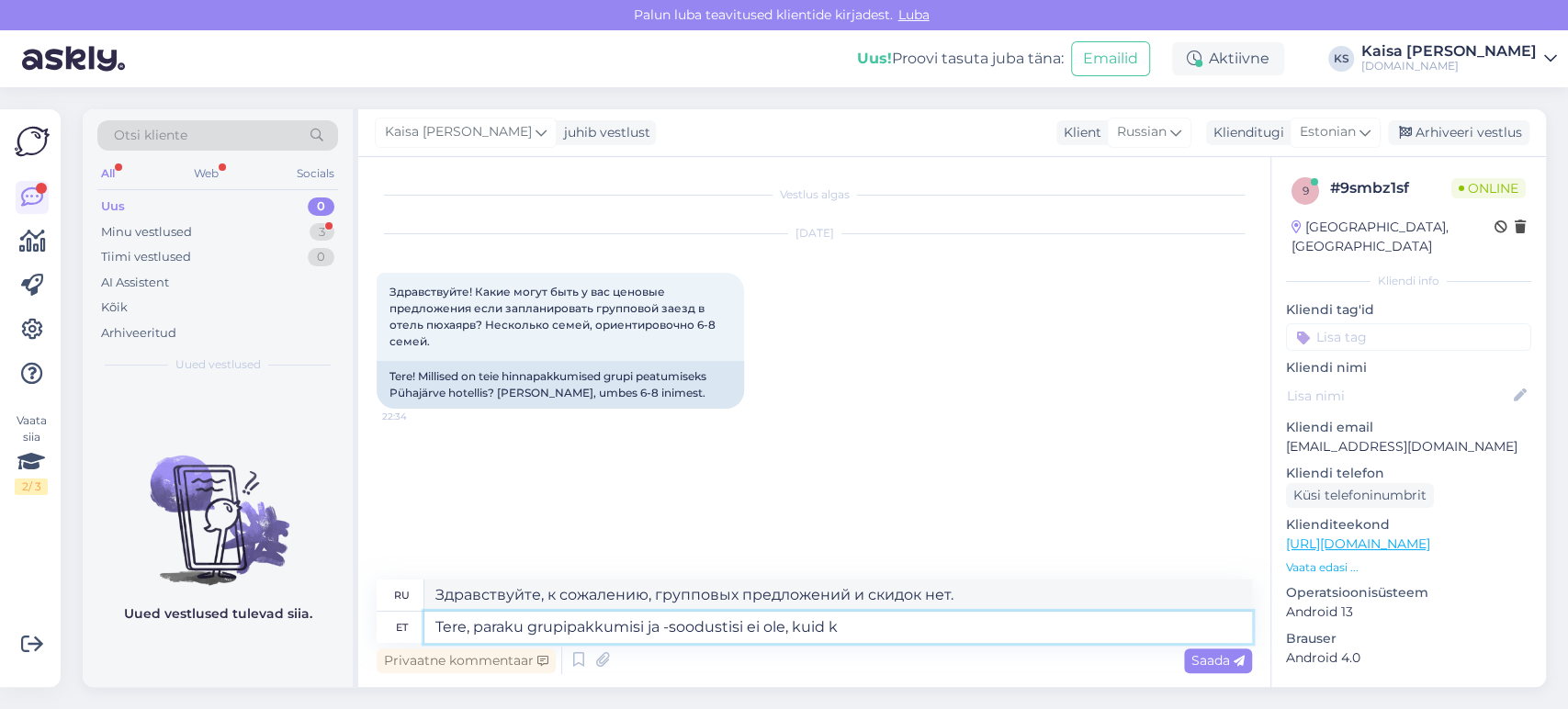
type textarea "Здравствуйте, к сожалению, групповых предложений и скидок нет, но"
type textarea "Tere, paraku grupipakkumisi ja -soodustisi ei ole, kuid kui t"
type textarea "Здравствуйте, к сожалению, групповых предложений и скидок нет, но если"
type textarea "Tere, paraku grupipakkumisi ja -soodustisi ei ole, kuid kui täpsustate p"
type textarea "Здравствуйте, к сожалению, групповых предложений и скидок нет, но если вы укаже…"
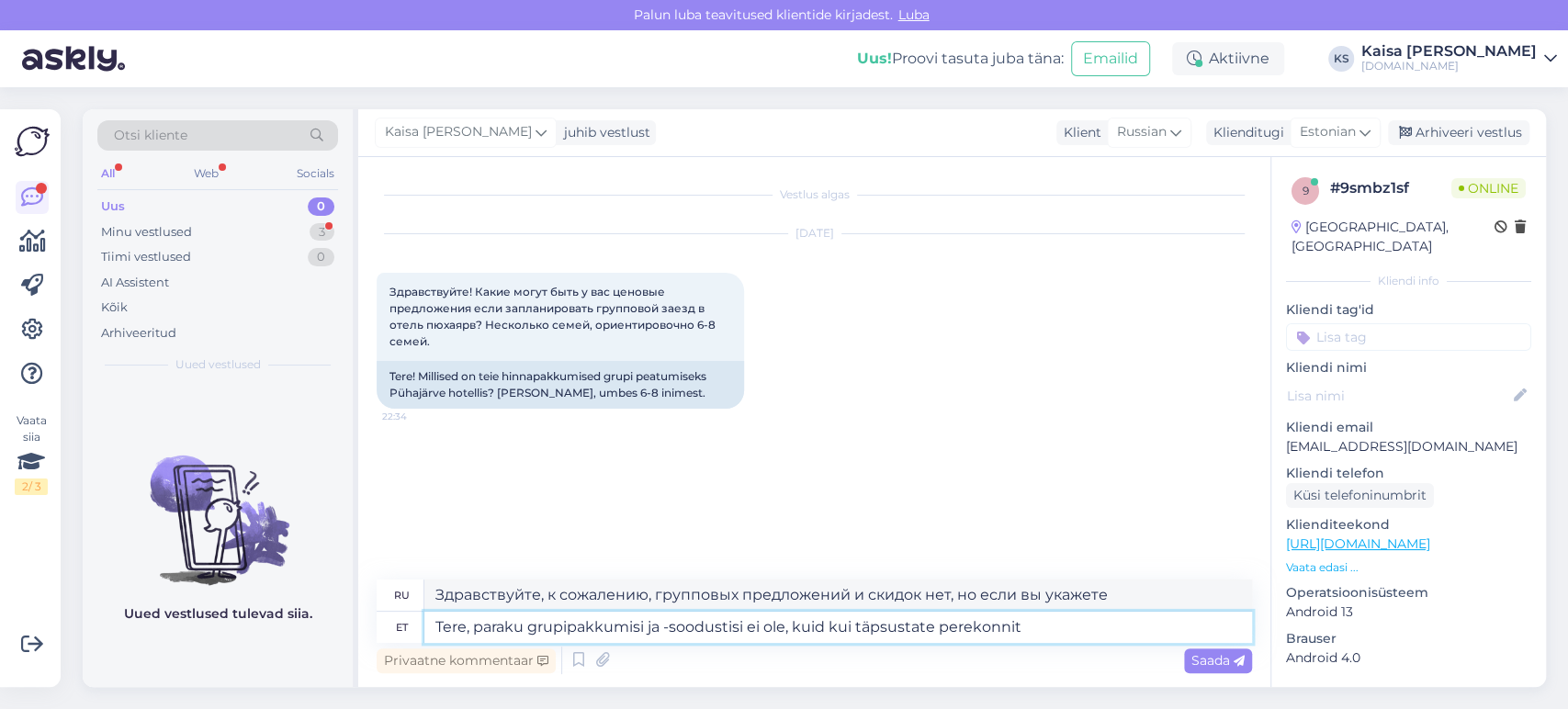
type textarea "Tere, paraku grupipakkumisi ja -soodustisi ei ole, kuid kui täpsustate perekonn…"
type textarea "Здравствуйте, к сожалению, групповых предложений и скидок нет, но если вы укаже…"
type textarea "Tere, paraku grupipakkumisi ja -soodustisi ei ole, kuid kui täpsustate perekonn…"
type textarea "Здравствуйте, к сожалению, групповых предложений и скидок нет, но если вы укаже…"
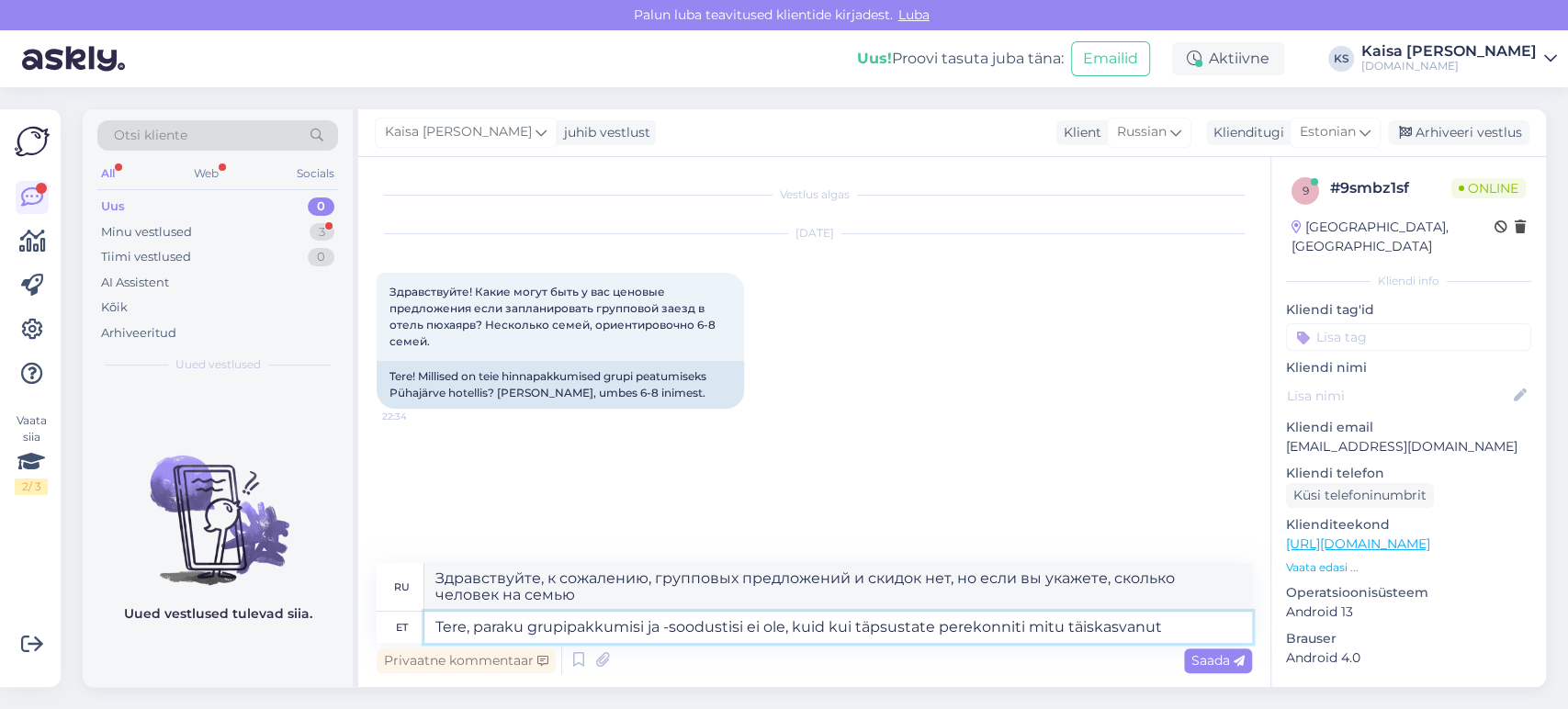
type textarea "Tere, paraku grupipakkumisi ja -soodustisi ei ole, kuid kui täpsustate perekonn…"
type textarea "Здравствуйте, к сожалению, групповых предложений и скидок нет, но если вы укаже…"
type textarea "Tere, paraku grupipakkumisi ja -soodustisi ei ole, kuid kui täpsustate perekonn…"
type textarea "Здравствуйте, к сожалению, групповых предложений и скидок нет, но если вы укаже…"
type textarea "Tere, paraku grupipakkumisi ja -soodustisi ei ole, kuid kui täpsustate perekonn…"
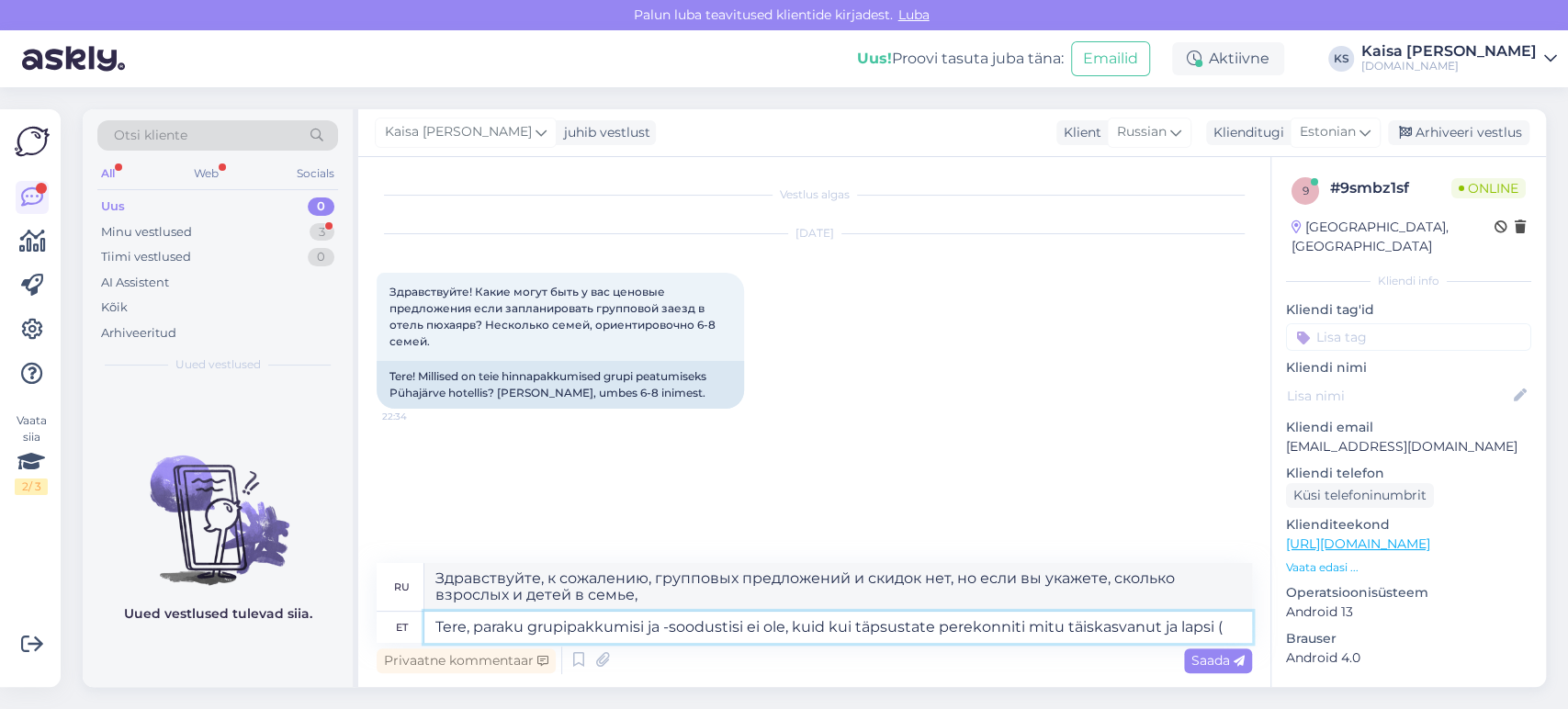
type textarea "Здравствуйте, к сожалению, групповых предложений и скидок нет, но если вы укаже…"
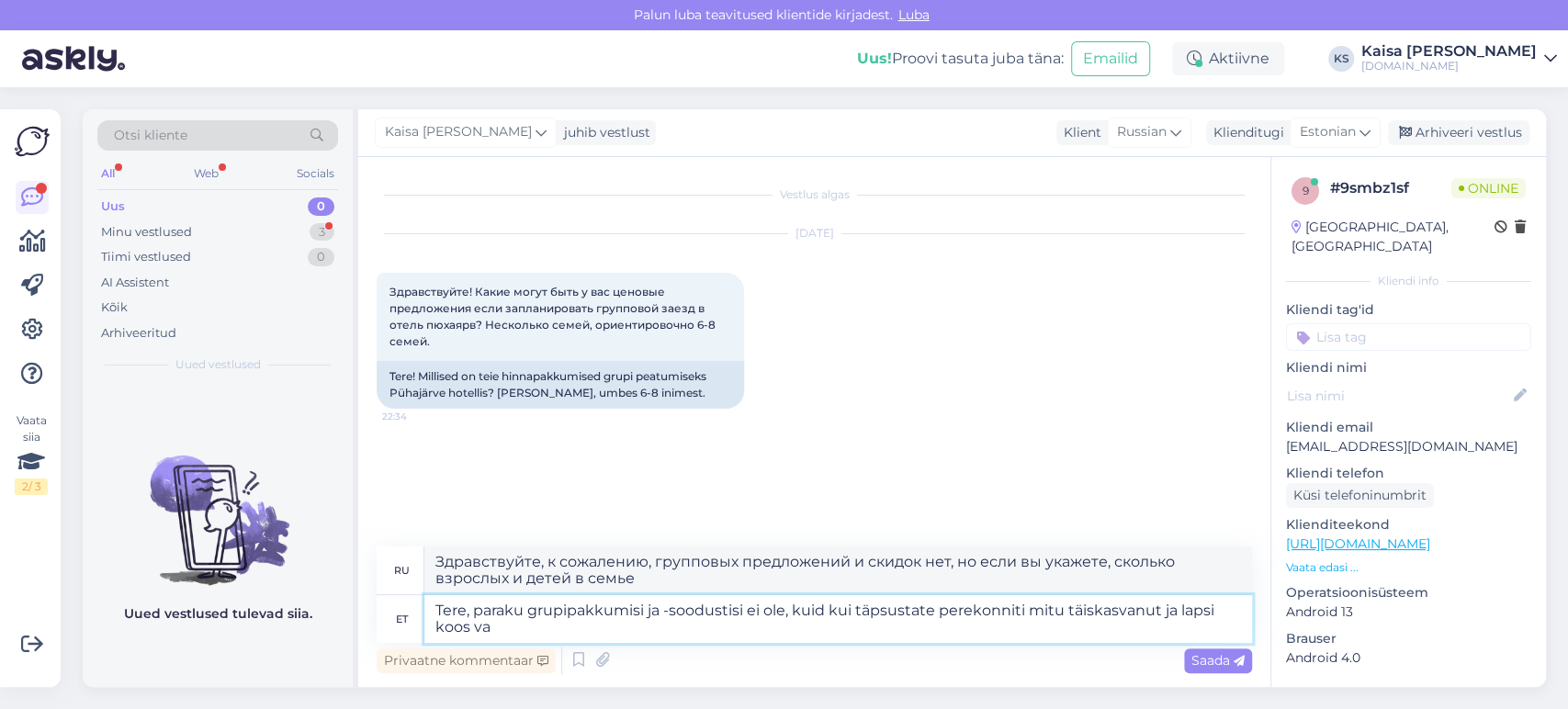
type textarea "Tere, paraku grupipakkumisi ja -soodustisi ei ole, kuid kui täpsustate perekonn…"
type textarea "Здравствуйте, к сожалению, групповых предложений и скидок нет, но если вы укаже…"
type textarea "Tere, paraku grupipakkumisi ja -soodustisi ei ole, kuid kui täpsustate perekonn…"
type textarea "Здравствуйте, к сожалению, групповых предложений и скидок нет, но если вы укаже…"
type textarea "Tere, paraku grupipakkumisi ja -soodustisi ei ole, kuid kui täpsustate perekonn…"
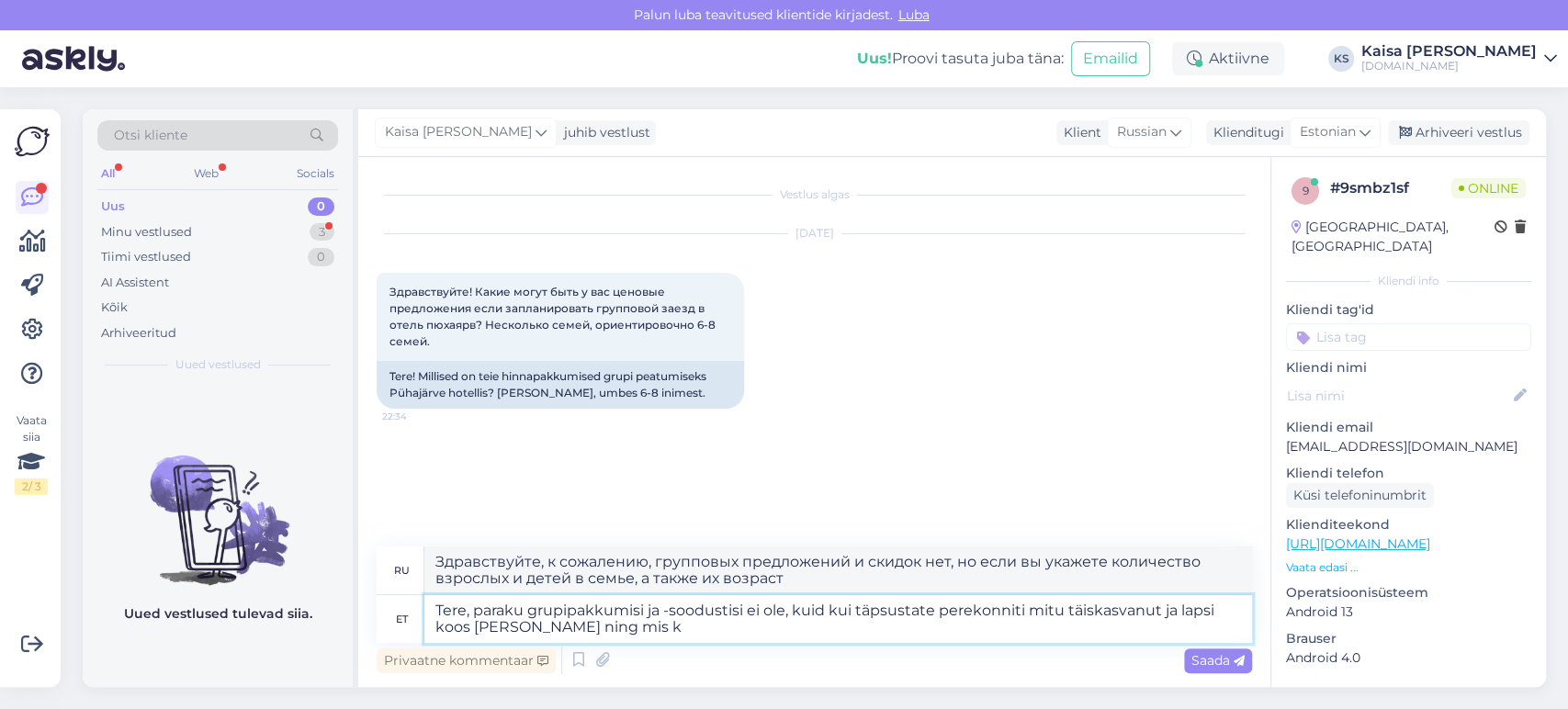
type textarea "Здравствуйте, к сожалению, групповых предложений и скидок нет, но если вы укаже…"
type textarea "Tere, paraku grupipakkumisi ja -soodustisi ei ole, kuid kui täpsustate perekonn…"
type textarea "Здравствуйте, к сожалению, групповых предложений и скидок нет, но если вы укаже…"
type textarea "Tere, paraku grupipakkumisi ja -soodustisi ei ole, kuid kui täpsustate perekonn…"
type textarea "Здравствуйте, к сожалению, групповых предложений и скидок нет, но если вы укаже…"
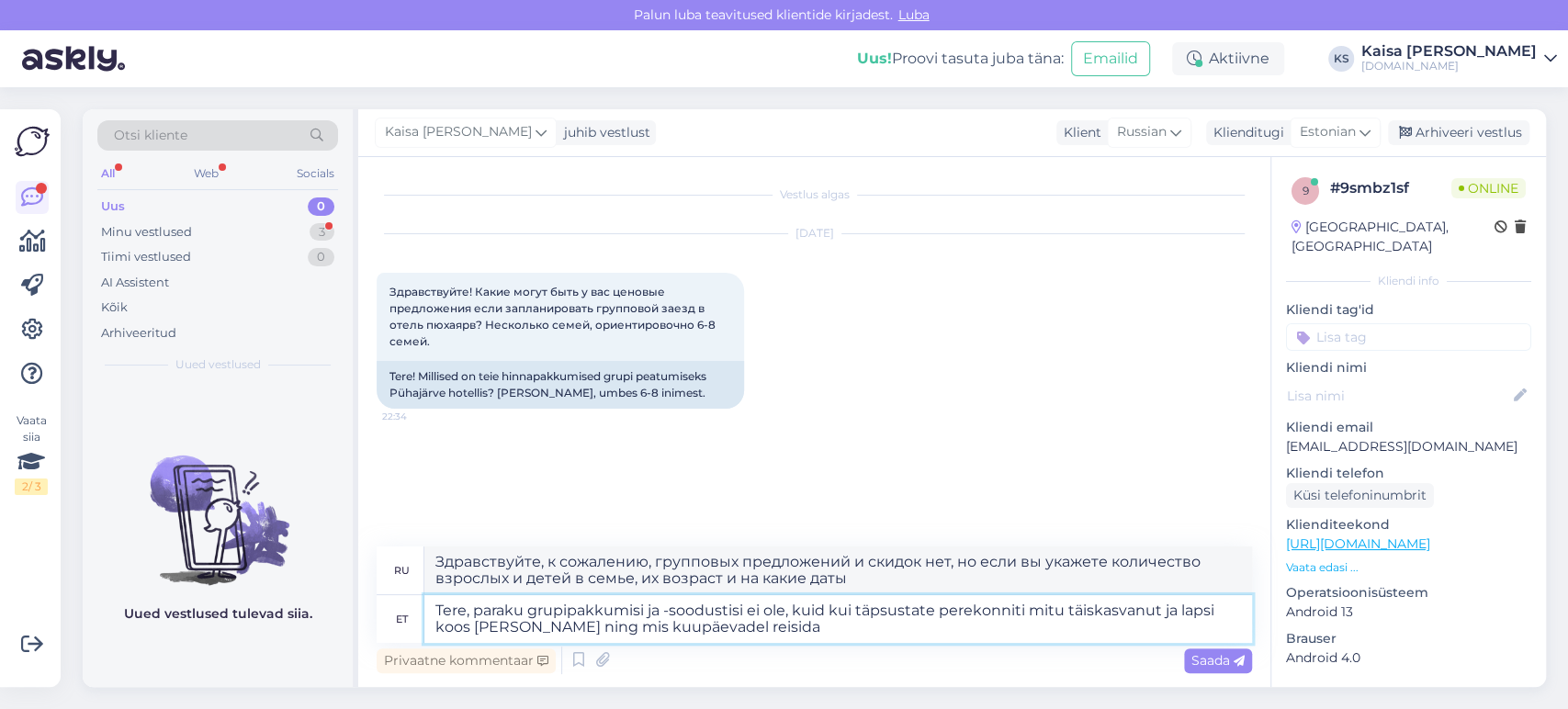
type textarea "Tere, paraku grupipakkumisi ja -soodustisi ei ole, kuid kui täpsustate perekonn…"
type textarea "Здравствуйте, к сожалению, групповых предложений и скидок нет, но если вы укаже…"
type textarea "Tere, paraku grupipakkumisi ja -soodustisi ei ole, kuid kui täpsustate perekonn…"
type textarea "Здравствуйте, к сожалению, групповых предложений и скидок нет, но если вы укаже…"
type textarea "Tere, paraku grupipakkumisi ja -soodustisi ei ole, kuid kui täpsustate perekonn…"
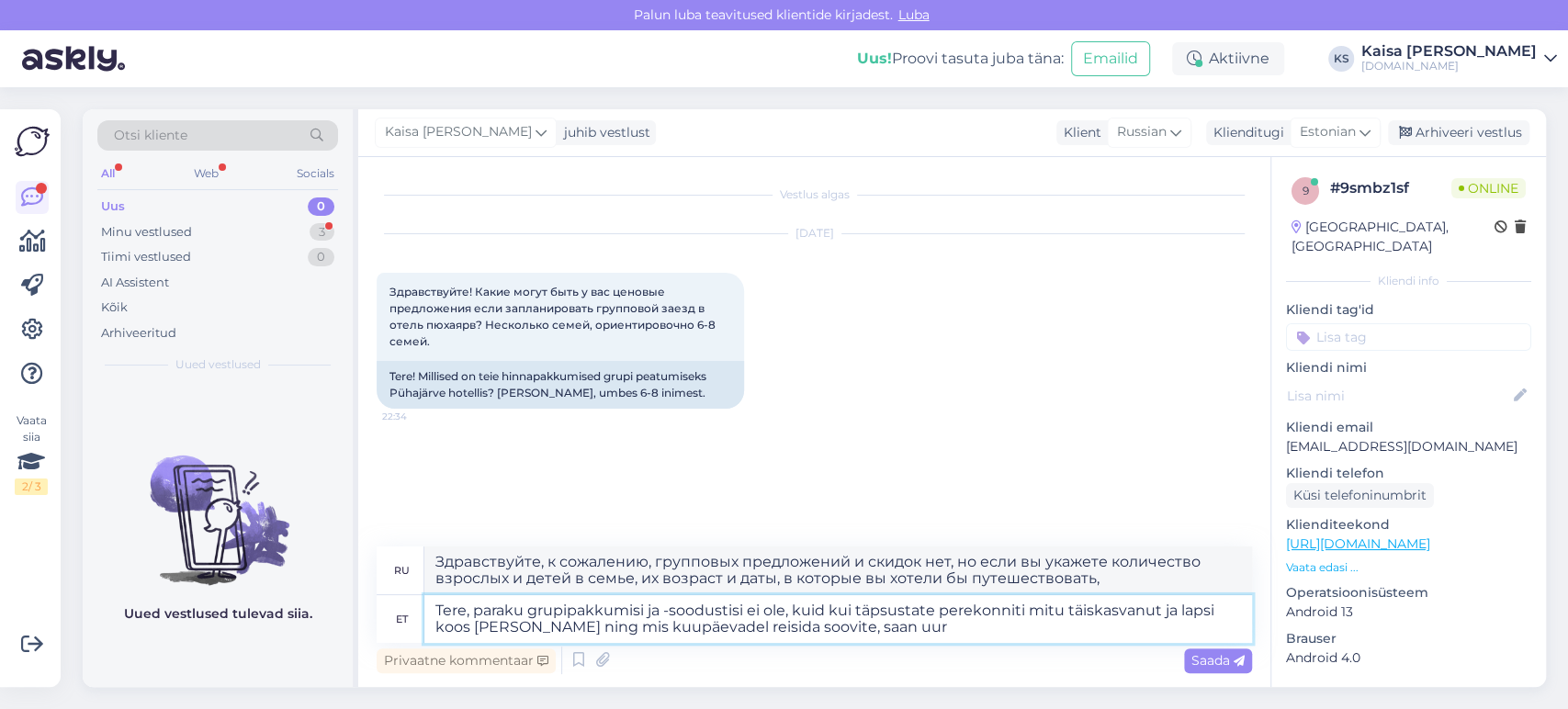
type textarea "Здравствуйте, к сожалению, групповых предложений и скидок нет, но если вы укаже…"
type textarea "Tere, paraku grupipakkumisi ja -soodustisi ei ole, kuid kui täpsustate perekonn…"
type textarea "Здравствуйте, к сожалению, групповых предложений или скидок нет, но если вы ука…"
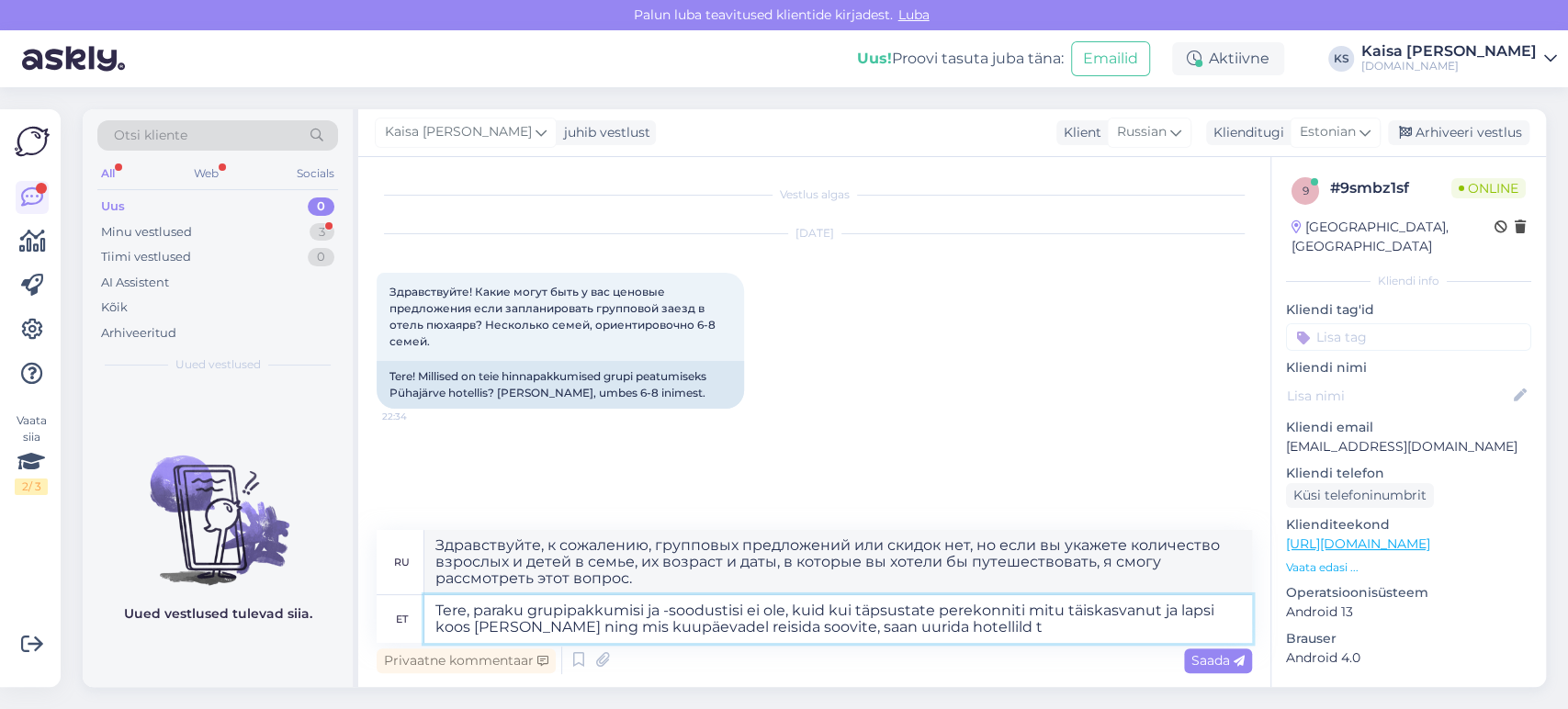
type textarea "Tere, paraku grupipakkumisi ja -soodustisi ei ole, kuid kui täpsustate perekonn…"
type textarea "Здравствуйте, к сожалению, групповых предложений или скидок нет, но если вы ука…"
type textarea "Tere, paraku grupipakkumisi ja -soodustisi ei ole, kuid kui täpsustate perekonn…"
type textarea "Здравствуйте, к сожалению, групповых предложений и скидок нет, но если вы укаже…"
type textarea "Tere, paraku grupipakkumisi ja -soodustisi ei ole, kuid kui täpsustate perekonn…"
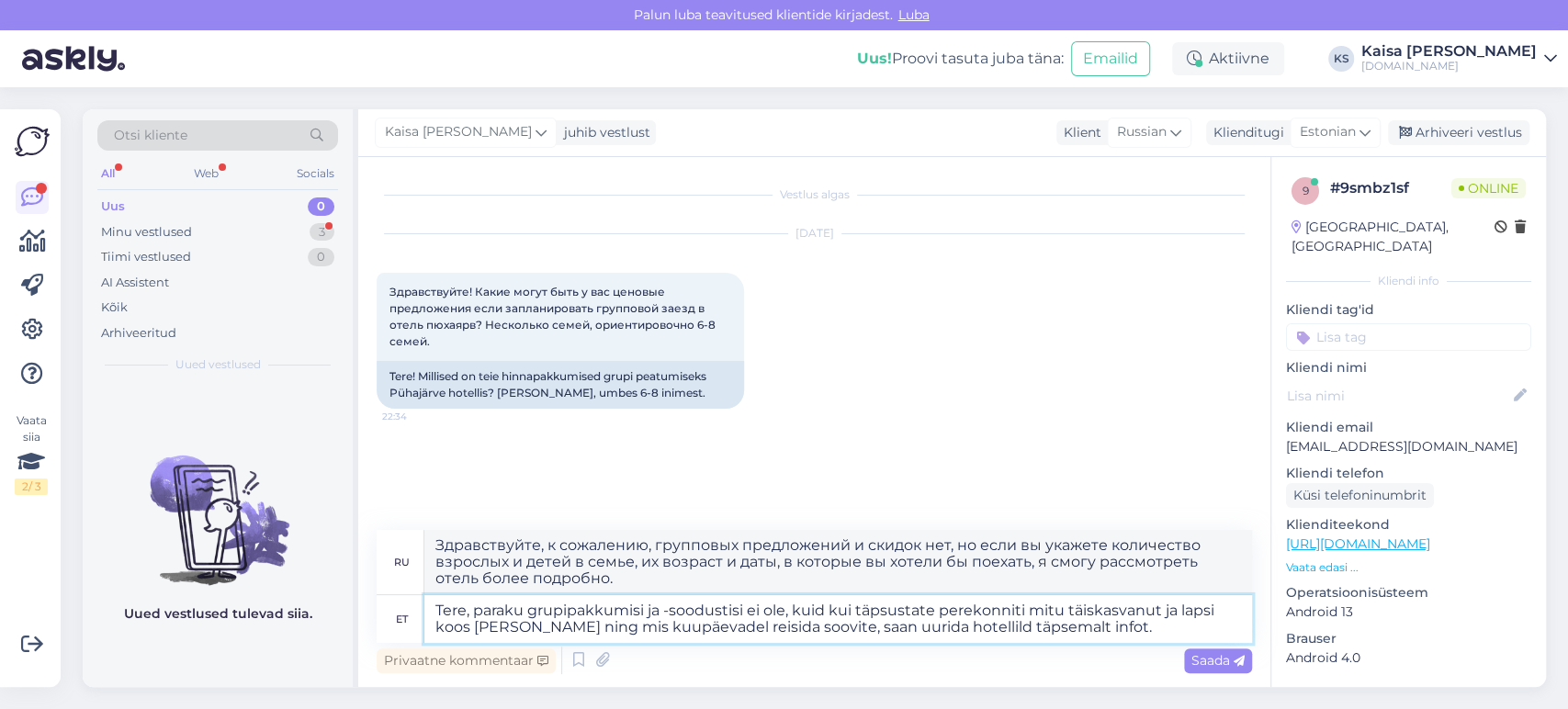
type textarea "Здравствуйте, к сожалению, групповых предложений или скидок нет, но если вы ука…"
click at [985, 630] on textarea "Tere, paraku grupipakkumisi ja -soodustisi ei ole, kuid kui täpsustate perekonn…" at bounding box center [837, 619] width 827 height 48
type textarea "Tere, paraku grupipakkumisi ja -soodustisi ei ole, kuid kui täpsustate perekonn…"
type textarea "Здравствуйте, к сожалению, групповых предложений и скидок нет, но если вы укаже…"
type textarea "Tere, paraku grupipakkumisi ja -soodustisi ei ole, kuid kui täpsustate perekonn…"
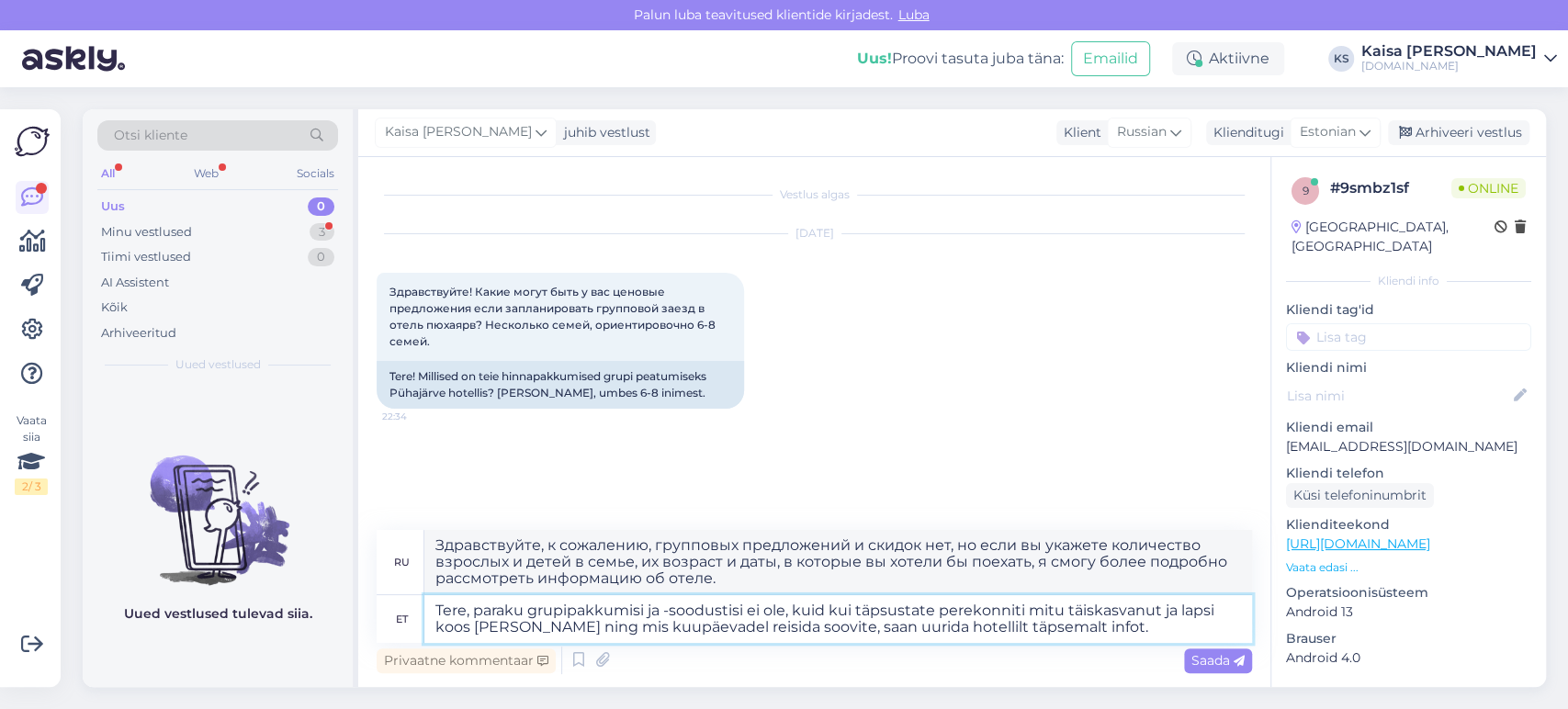
type textarea "Здравствуйте, к сожалению, групповых предложений или скидок нет, но если вы ука…"
click at [1141, 630] on textarea "Tere, paraku grupipakkumisi ja -soodustisi ei ole, kuid kui täpsustate perekonn…" at bounding box center [837, 619] width 827 height 48
type textarea "Tere, paraku grupipakkumisi ja -soodustisi ei ole, kuid kui täpsustate perekonn…"
click at [1222, 659] on span "Saada" at bounding box center [1219, 660] width 54 height 17
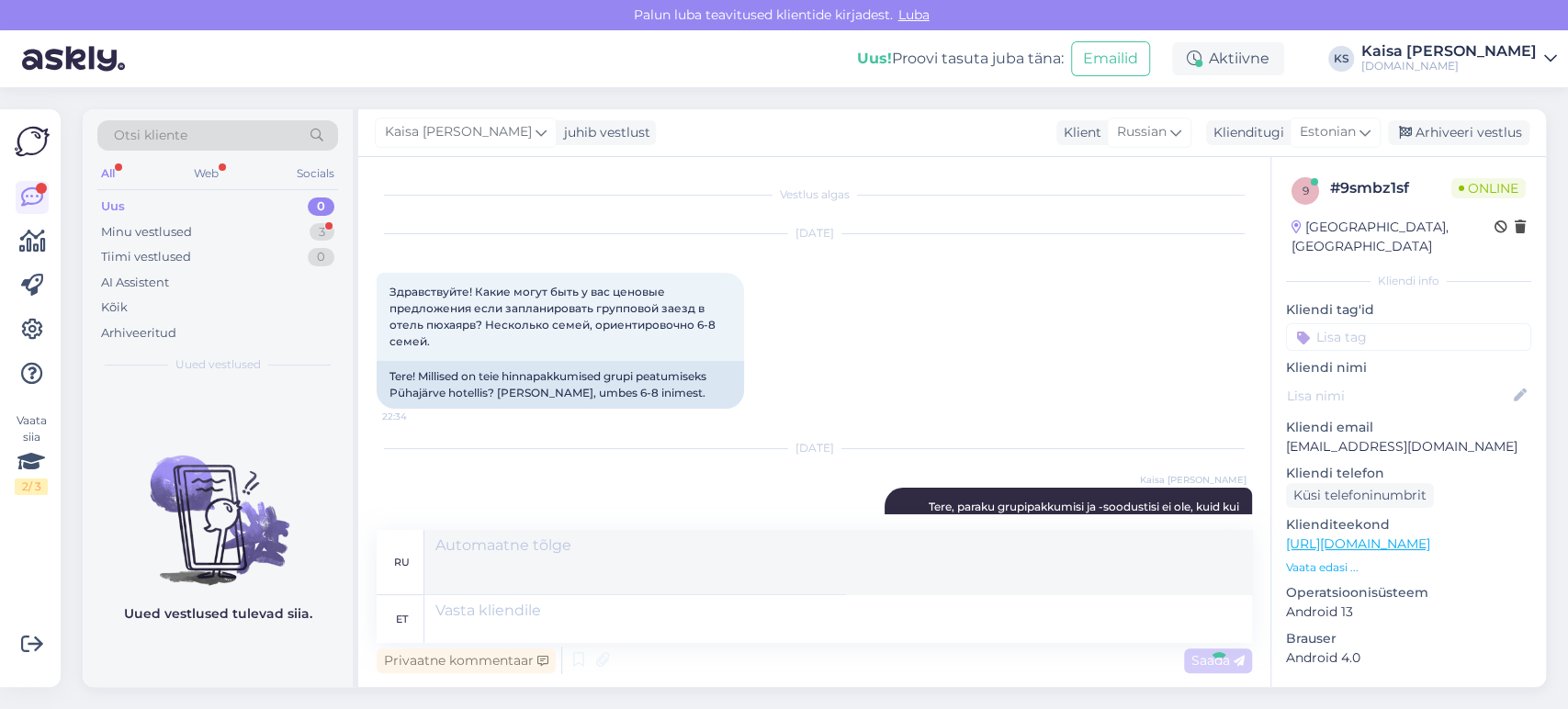
scroll to position [130, 0]
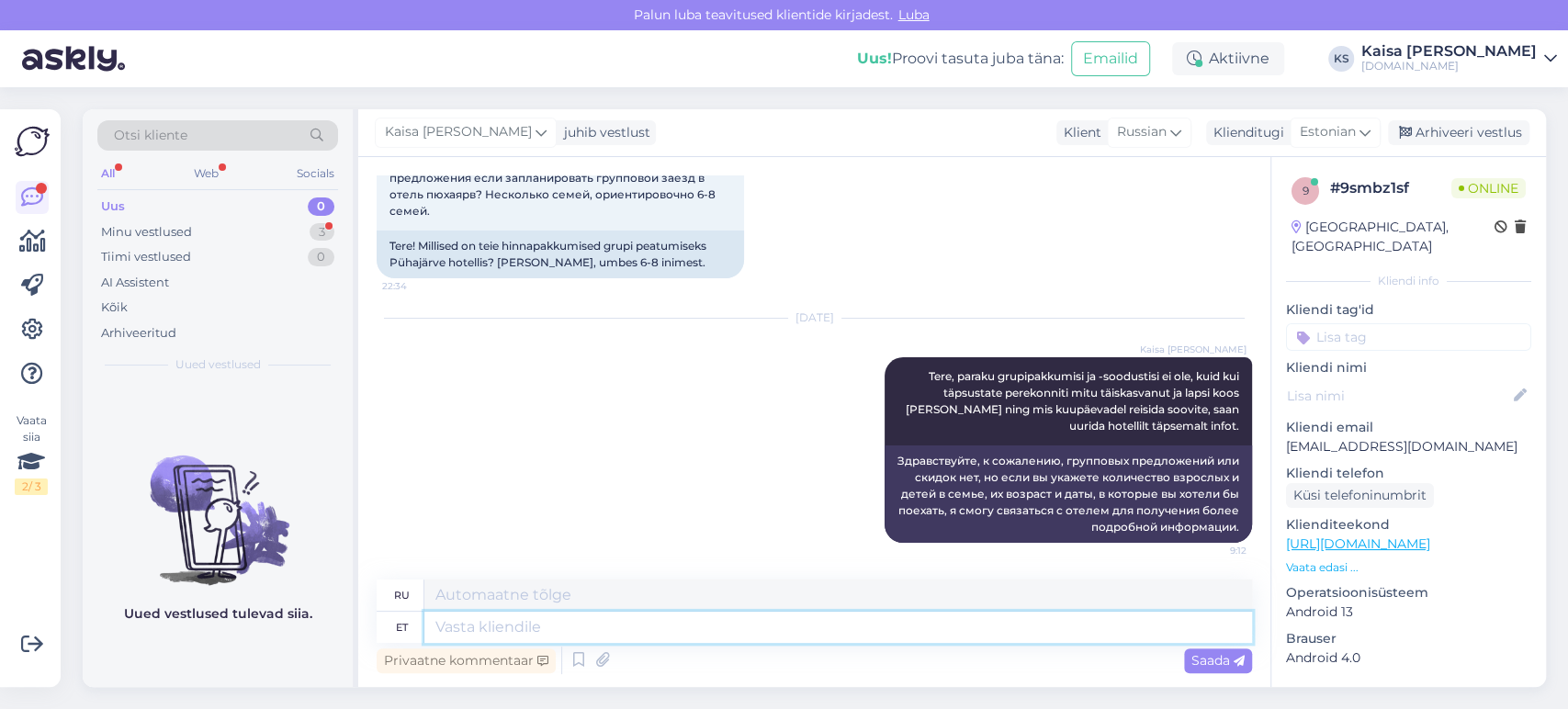
click at [852, 625] on textarea at bounding box center [837, 626] width 827 height 31
type textarea "Palun"
type textarea "Пожалуйста"
type textarea "P"
click at [282, 214] on div "Uus 0" at bounding box center [218, 207] width 241 height 26
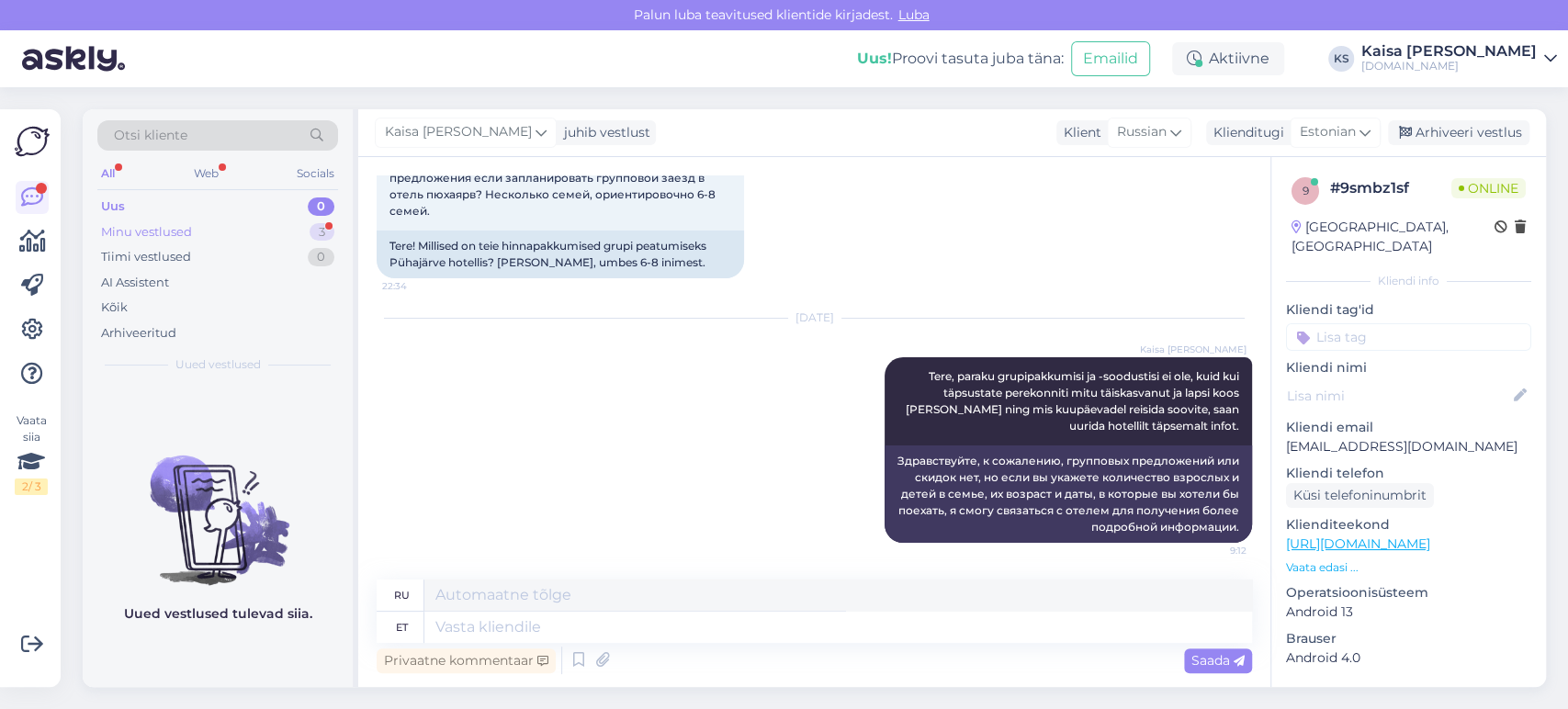
click at [253, 231] on div "Minu vestlused 3" at bounding box center [218, 232] width 241 height 26
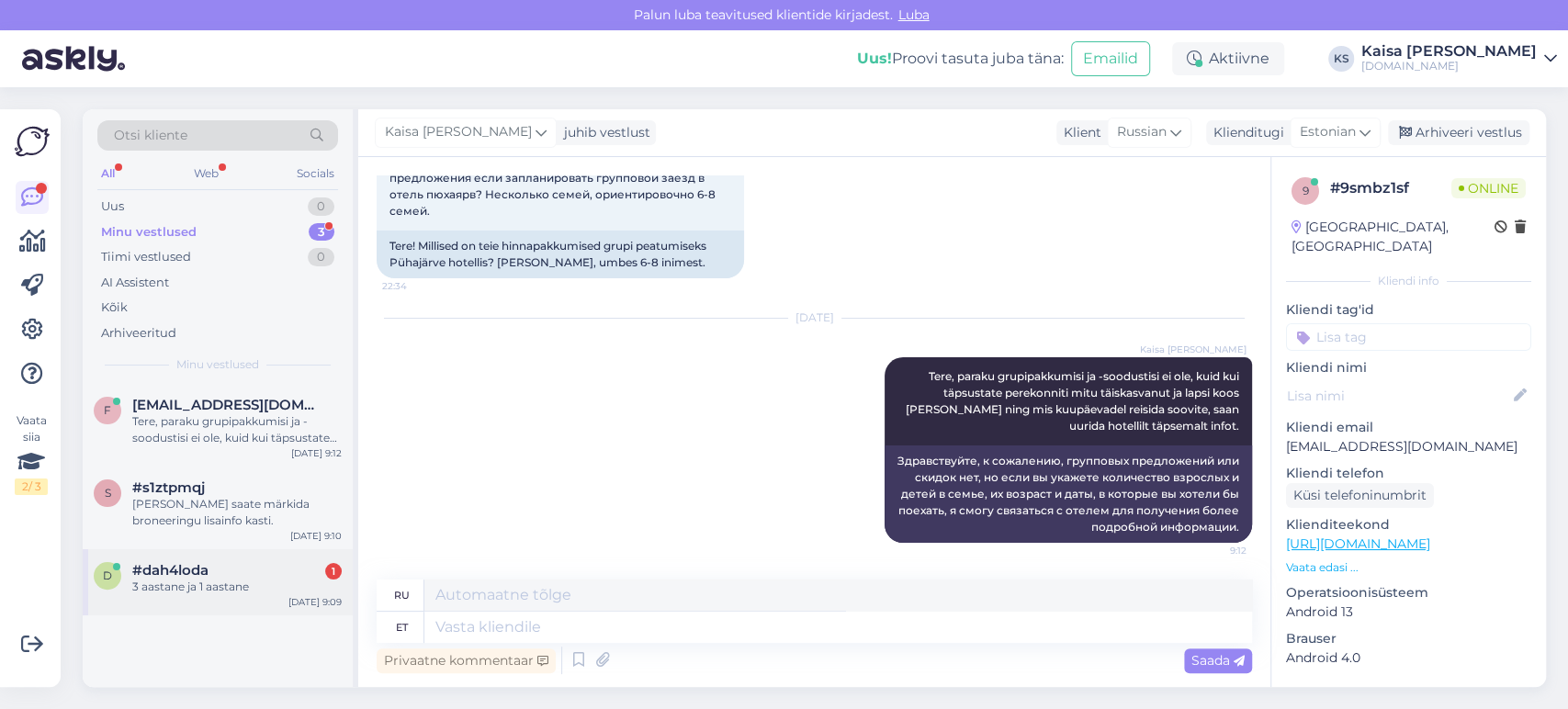
click at [212, 560] on div "d #dah4loda 1 3 aastane ja 1 aastane [DATE] 9:09" at bounding box center [217, 583] width 270 height 66
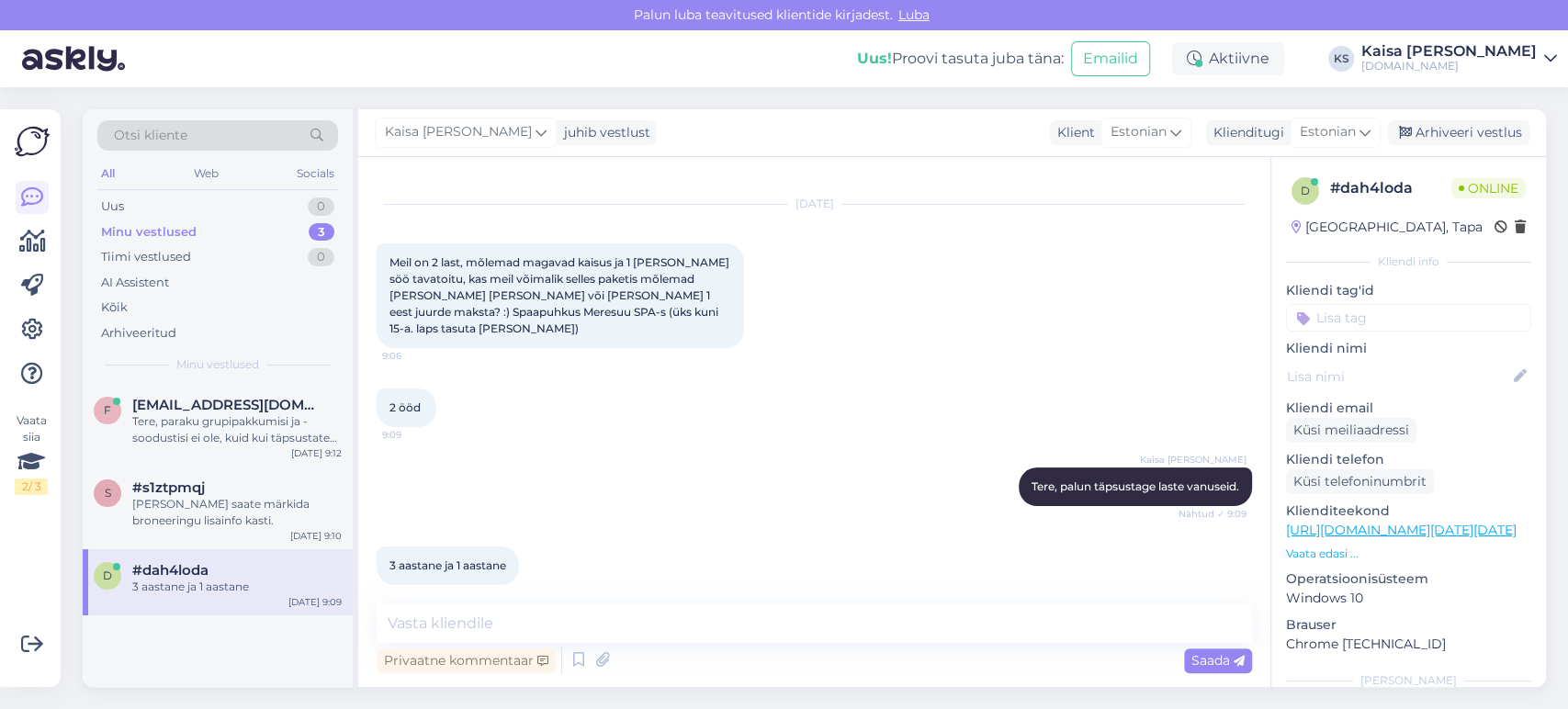
click at [1367, 523] on link "[URL][DOMAIN_NAME][DATE][DATE]" at bounding box center [1402, 530] width 231 height 17
click at [526, 616] on textarea at bounding box center [813, 623] width 875 height 39
type textarea "Ü"
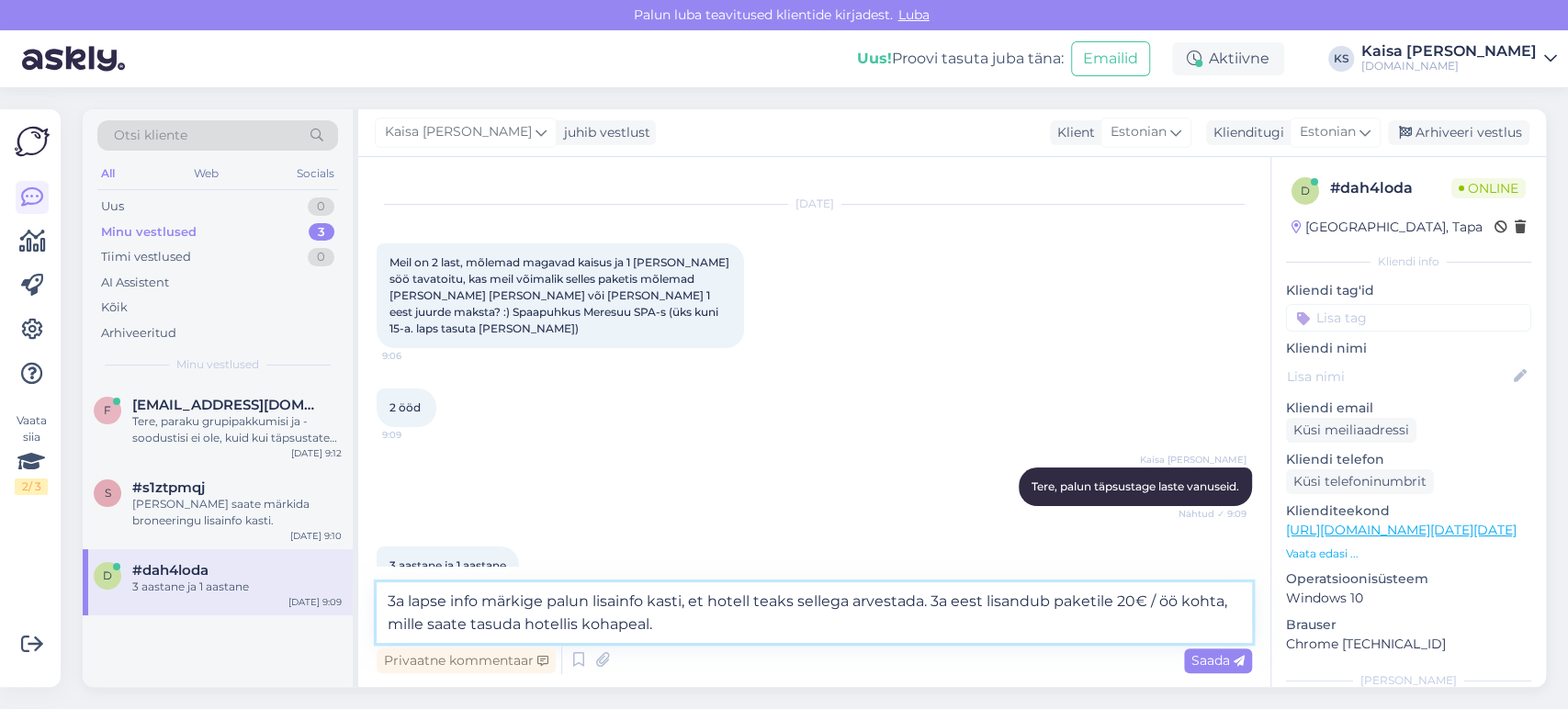
type textarea "3a lapse info märkige palun lisainfo kasti, et hotell teaks sellega arvestada. …"
click at [1231, 657] on span "Saada" at bounding box center [1219, 660] width 54 height 17
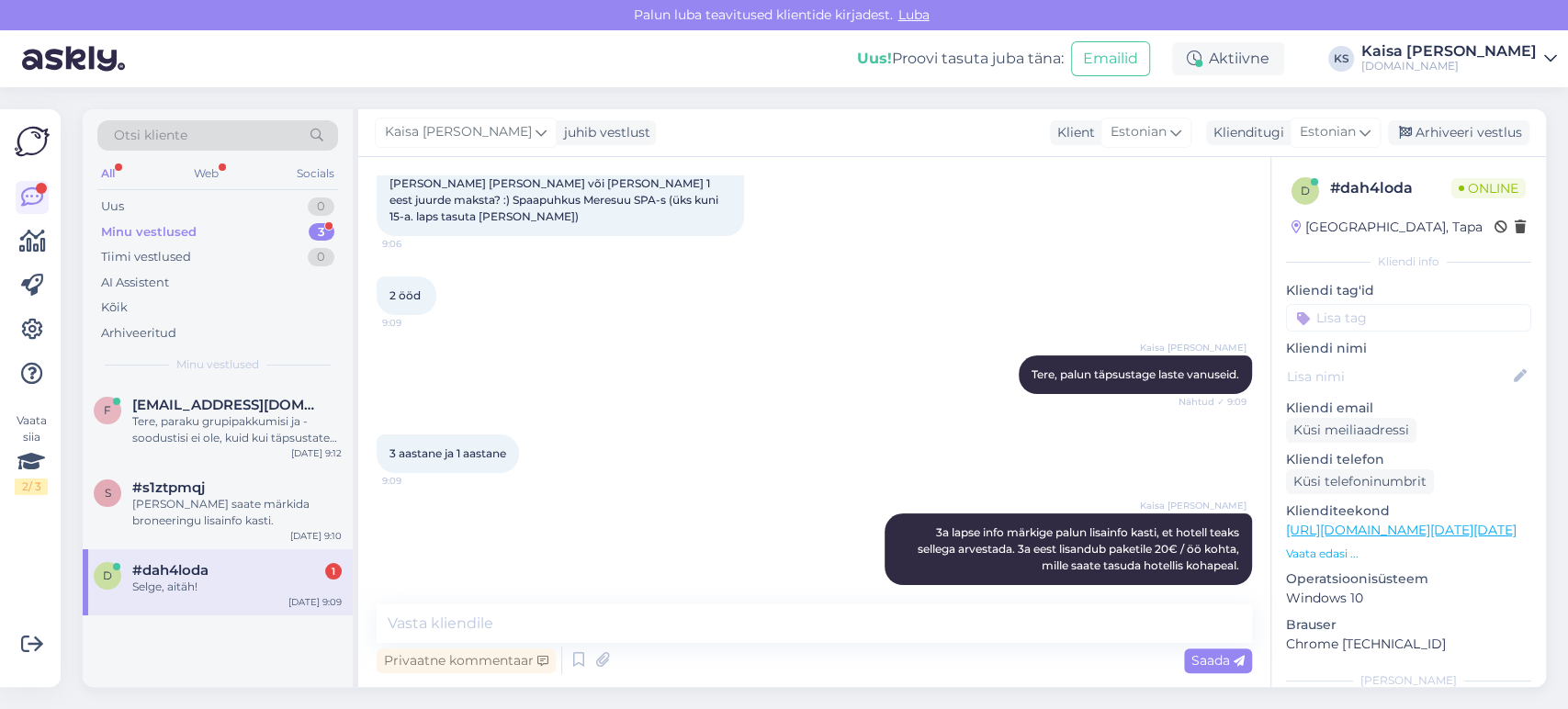
scroll to position [220, 0]
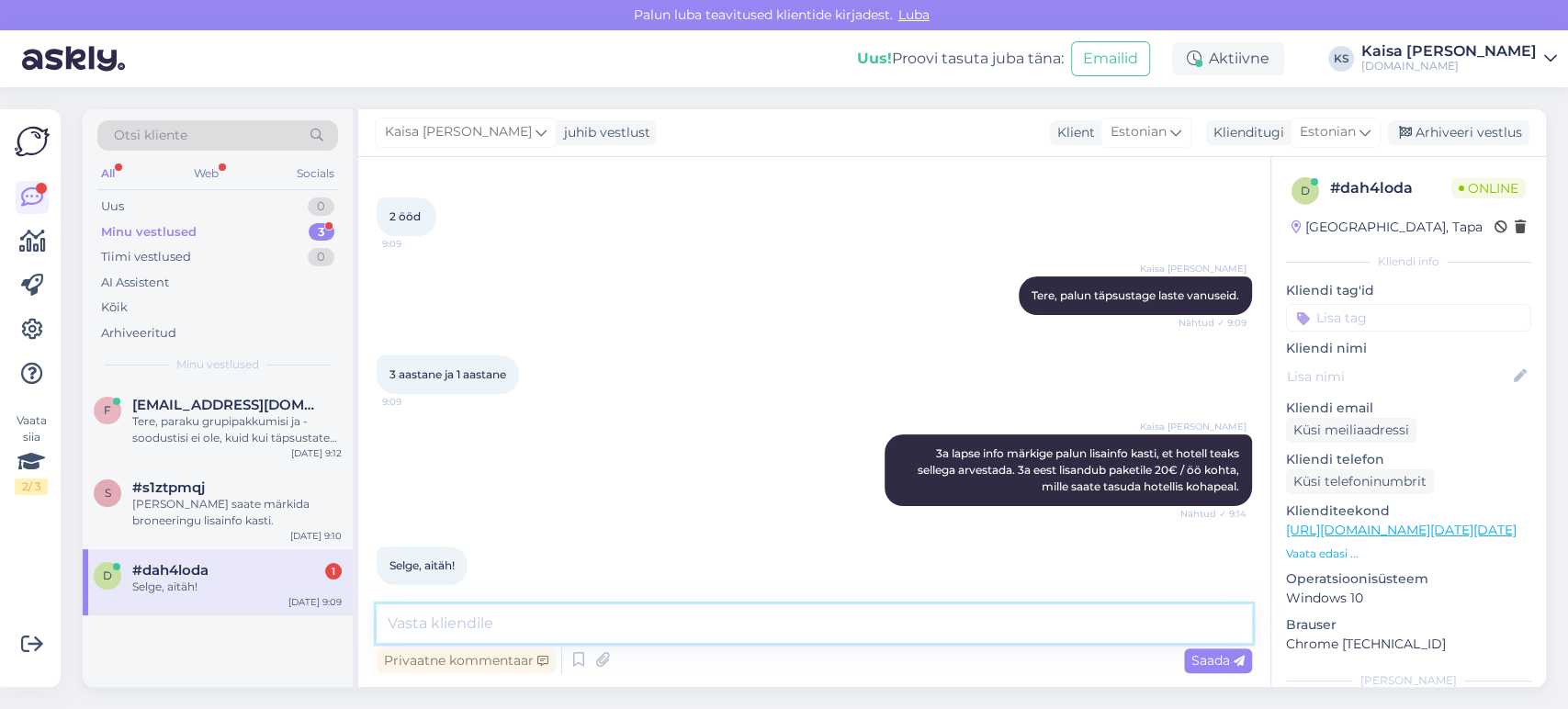
click at [540, 625] on textarea at bounding box center [813, 623] width 875 height 39
type textarea "Palun."
